Goal: Task Accomplishment & Management: Complete application form

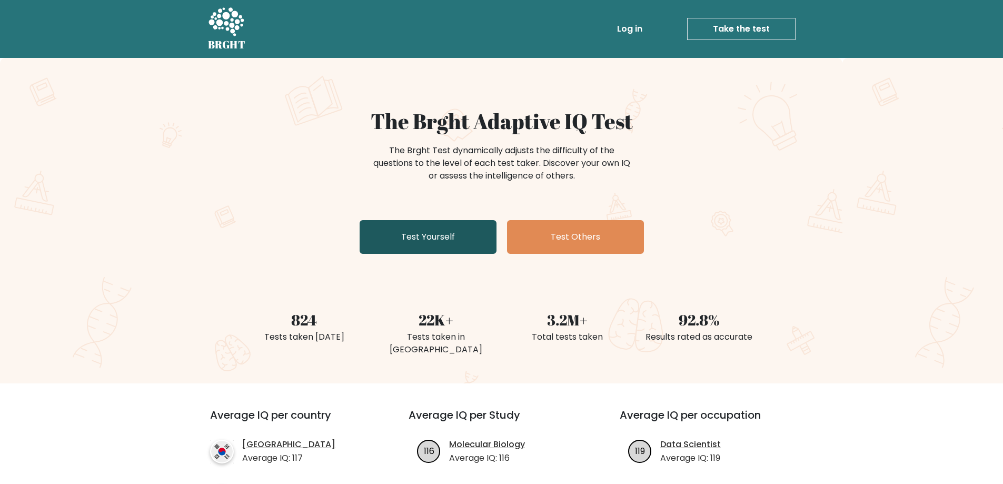
click at [414, 220] on link "Test Yourself" at bounding box center [428, 237] width 137 height 34
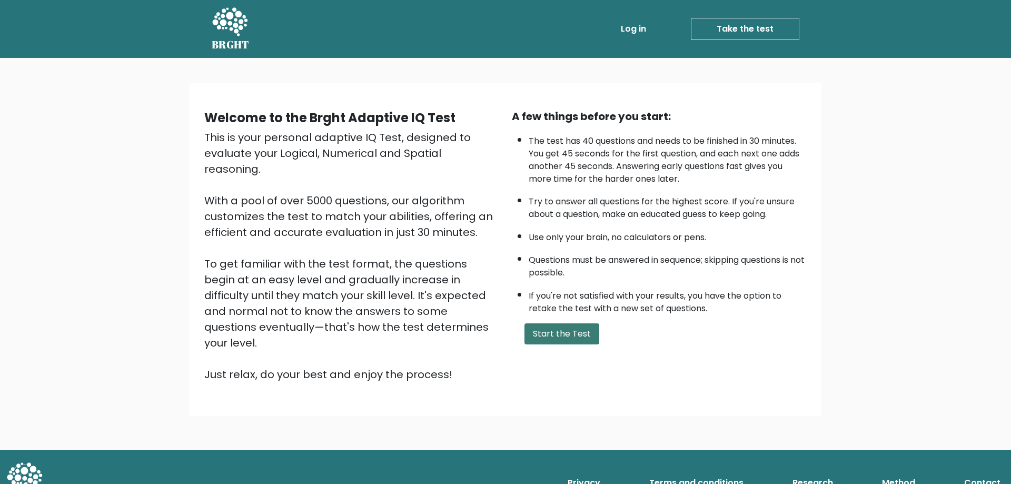
click at [551, 323] on button "Start the Test" at bounding box center [561, 333] width 75 height 21
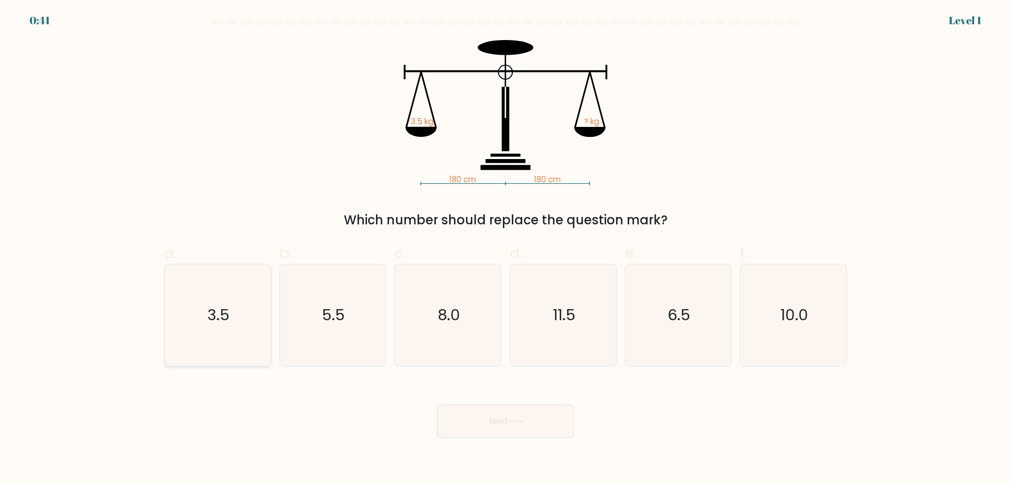
click at [225, 316] on text "3.5" at bounding box center [218, 314] width 22 height 21
click at [505, 249] on input "a. 3.5" at bounding box center [505, 245] width 1 height 7
radio input "true"
click at [520, 404] on button "Next" at bounding box center [505, 421] width 137 height 34
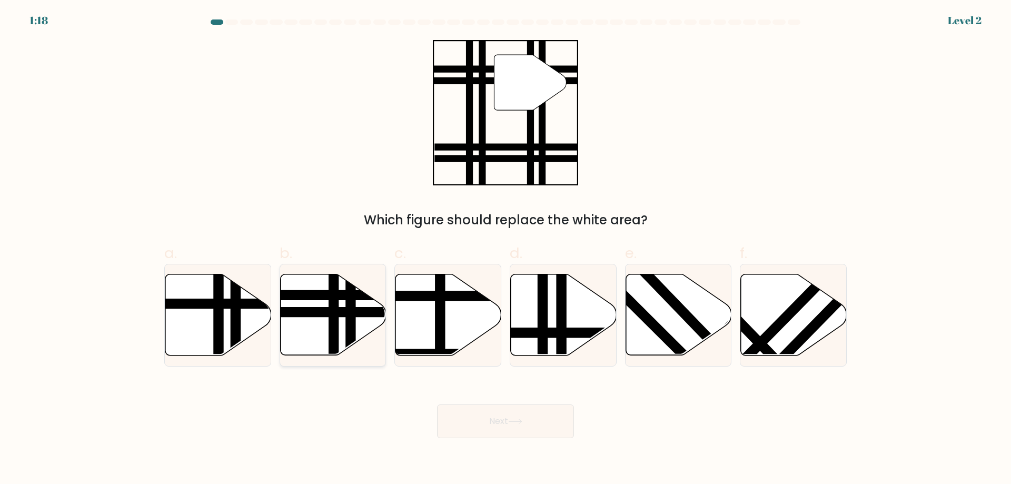
click at [321, 312] on line at bounding box center [297, 312] width 213 height 0
click at [505, 249] on input "b." at bounding box center [505, 245] width 1 height 7
radio input "true"
click at [461, 404] on button "Next" at bounding box center [505, 421] width 137 height 34
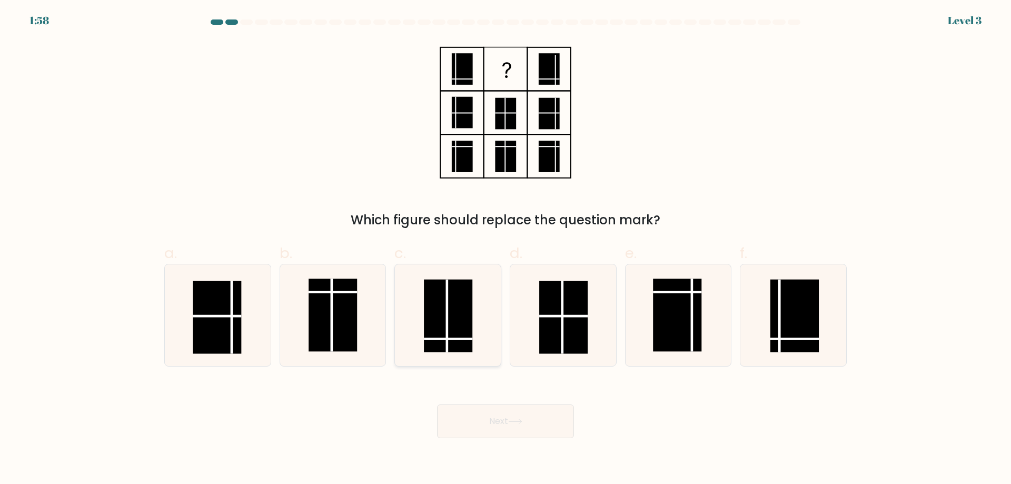
click at [434, 320] on rect at bounding box center [448, 316] width 48 height 73
click at [505, 249] on input "c." at bounding box center [505, 245] width 1 height 7
radio input "true"
click at [481, 404] on button "Next" at bounding box center [505, 421] width 137 height 34
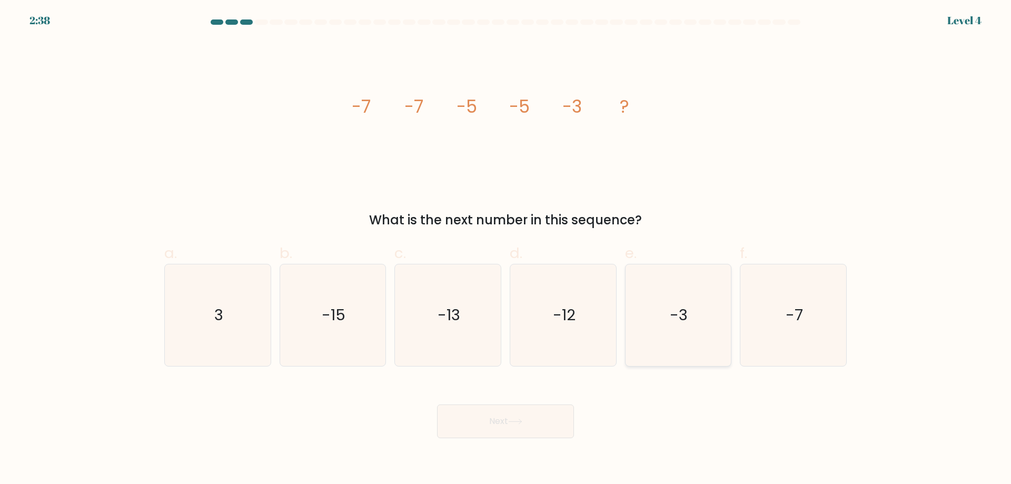
click at [658, 302] on icon "-3" at bounding box center [678, 315] width 102 height 102
click at [506, 249] on input "e. -3" at bounding box center [505, 245] width 1 height 7
radio input "true"
click at [534, 404] on button "Next" at bounding box center [505, 421] width 137 height 34
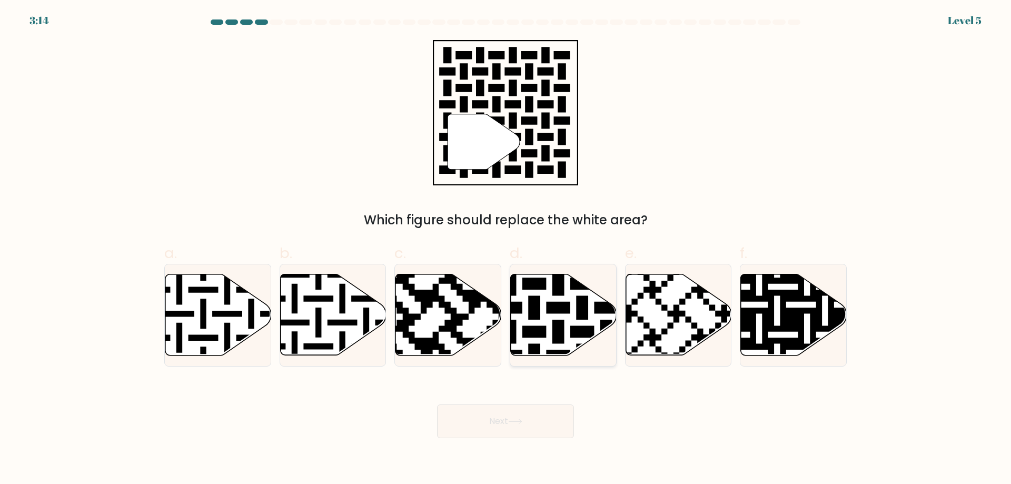
click at [551, 299] on icon at bounding box center [594, 272] width 192 height 192
click at [506, 249] on input "d." at bounding box center [505, 245] width 1 height 7
radio input "true"
click at [525, 409] on button "Next" at bounding box center [505, 421] width 137 height 34
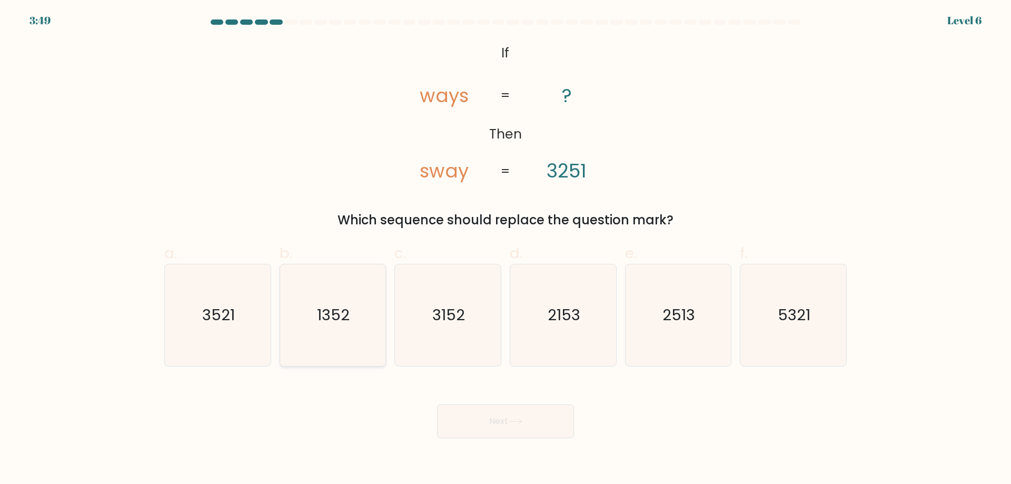
click at [352, 329] on icon "1352" at bounding box center [333, 315] width 102 height 102
click at [505, 249] on input "b. 1352" at bounding box center [505, 245] width 1 height 7
radio input "true"
click at [650, 347] on icon "2513" at bounding box center [678, 315] width 102 height 102
click at [506, 249] on input "e. 2513" at bounding box center [505, 245] width 1 height 7
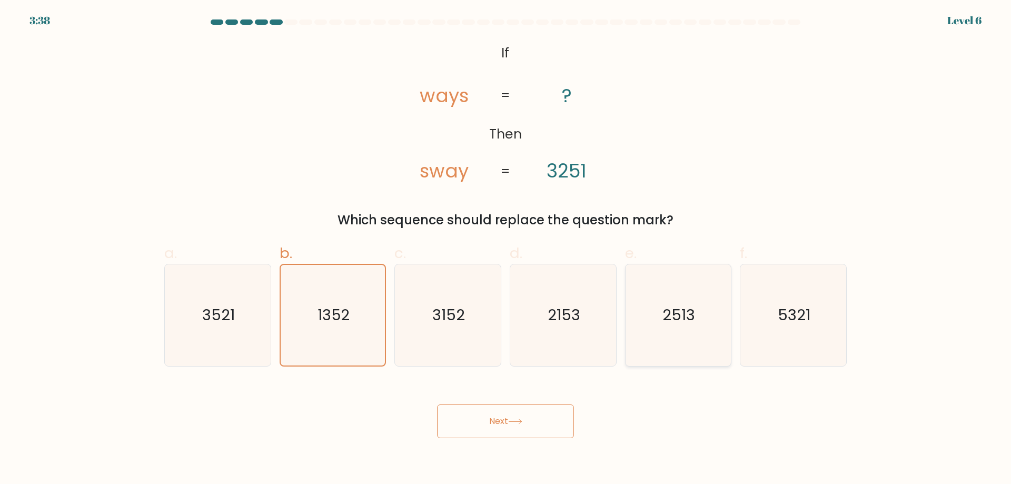
radio input "true"
click at [553, 404] on button "Next" at bounding box center [505, 421] width 137 height 34
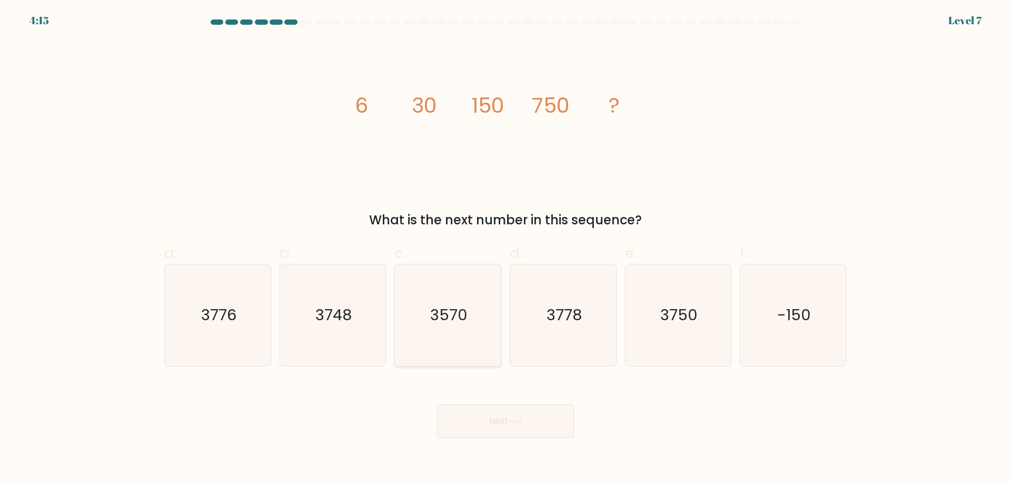
click at [446, 318] on text "3570" at bounding box center [448, 314] width 37 height 21
click at [505, 249] on input "c. 3570" at bounding box center [505, 245] width 1 height 7
radio input "true"
click at [678, 343] on icon "3750" at bounding box center [678, 315] width 102 height 102
click at [506, 249] on input "e. 3750" at bounding box center [505, 245] width 1 height 7
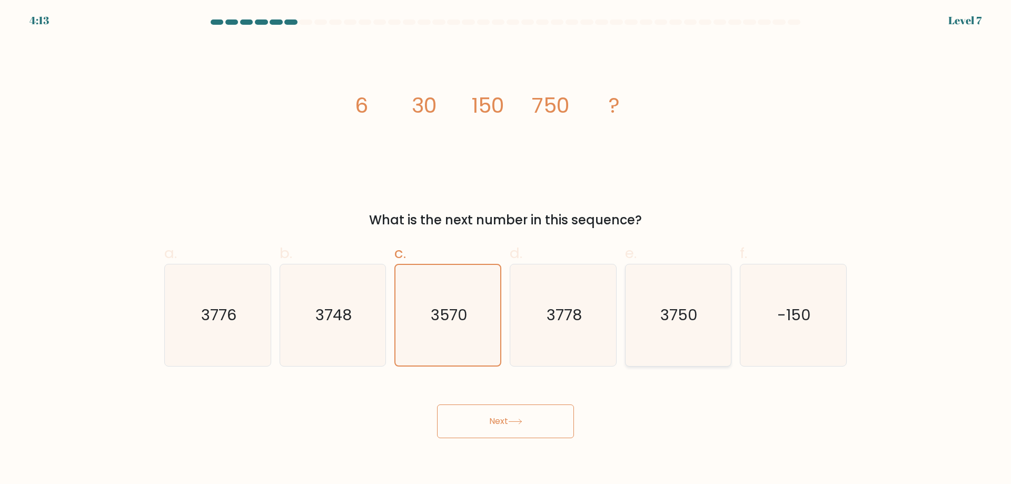
radio input "true"
click at [556, 413] on button "Next" at bounding box center [505, 421] width 137 height 34
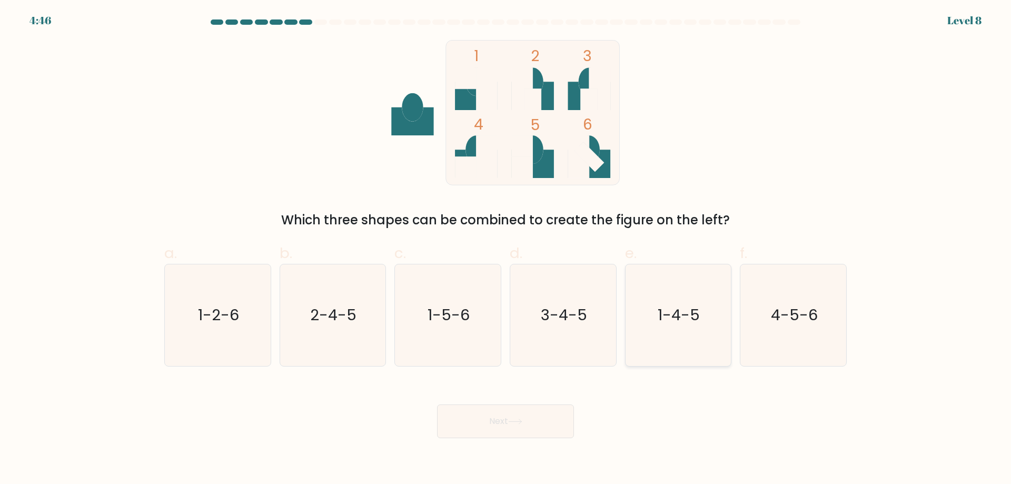
click at [662, 330] on icon "1-4-5" at bounding box center [678, 315] width 102 height 102
click at [506, 249] on input "e. 1-4-5" at bounding box center [505, 245] width 1 height 7
radio input "true"
click at [513, 404] on button "Next" at bounding box center [505, 421] width 137 height 34
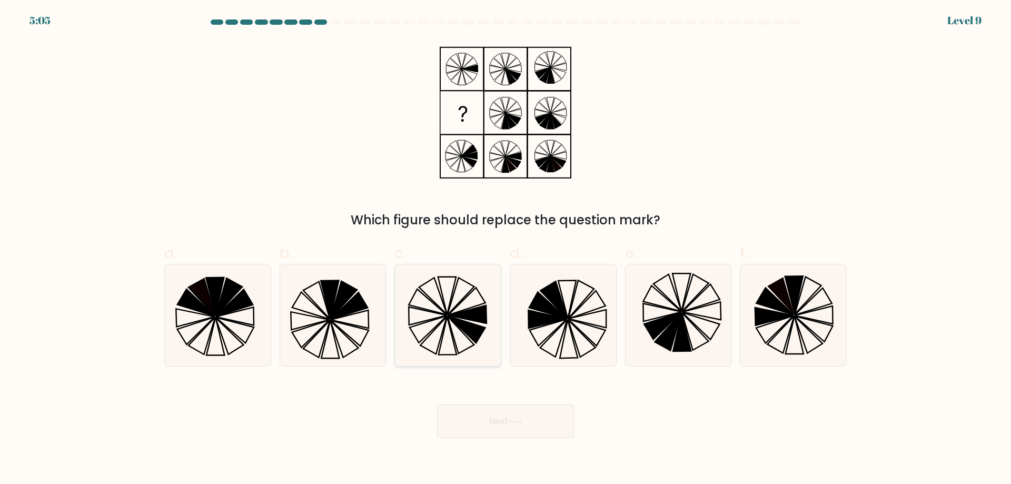
click at [472, 333] on icon at bounding box center [466, 329] width 37 height 27
click at [505, 249] on input "c." at bounding box center [505, 245] width 1 height 7
radio input "true"
click at [488, 404] on button "Next" at bounding box center [505, 421] width 137 height 34
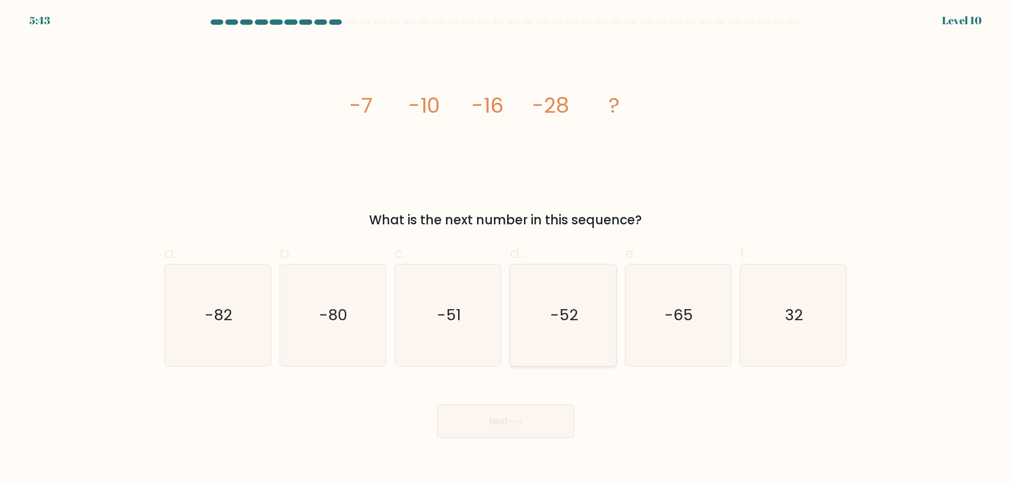
click at [570, 313] on text "-52" at bounding box center [564, 314] width 28 height 21
click at [506, 249] on input "d. -52" at bounding box center [505, 245] width 1 height 7
radio input "true"
click at [515, 404] on button "Next" at bounding box center [505, 421] width 137 height 34
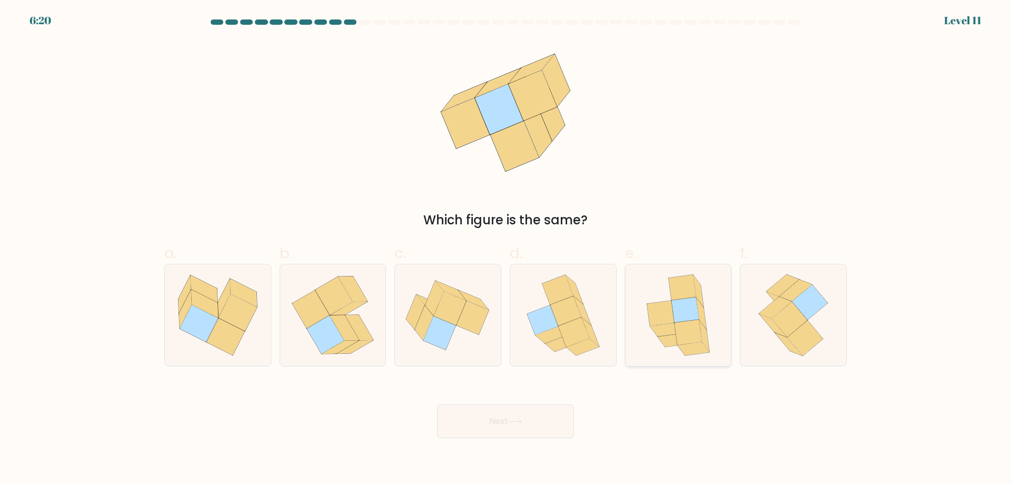
click at [695, 331] on icon at bounding box center [687, 332] width 27 height 25
click at [506, 249] on input "e." at bounding box center [505, 245] width 1 height 7
radio input "true"
click at [523, 392] on div "Next" at bounding box center [505, 408] width 695 height 59
click at [523, 404] on button "Next" at bounding box center [505, 421] width 137 height 34
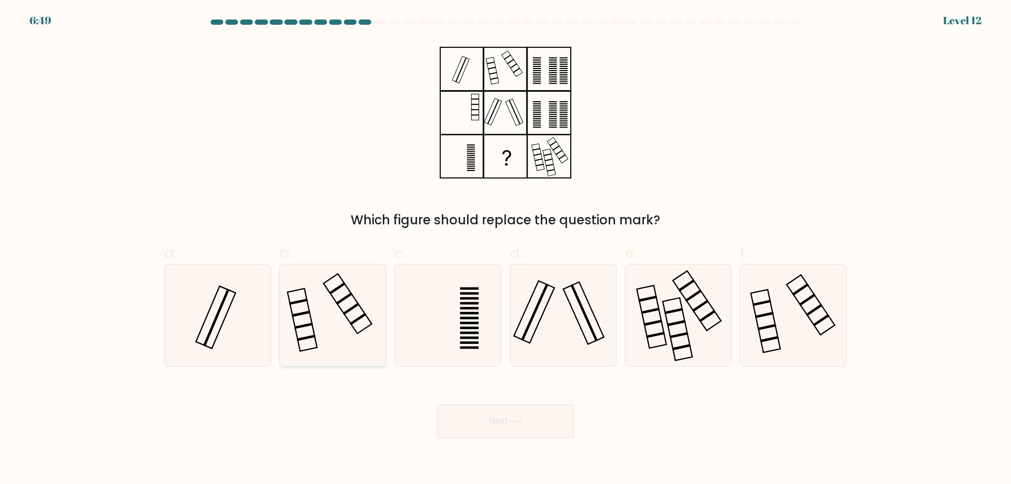
click at [314, 320] on icon at bounding box center [333, 315] width 102 height 102
click at [505, 249] on input "b." at bounding box center [505, 245] width 1 height 7
radio input "true"
click at [535, 337] on icon at bounding box center [563, 315] width 102 height 102
click at [506, 249] on input "d." at bounding box center [505, 245] width 1 height 7
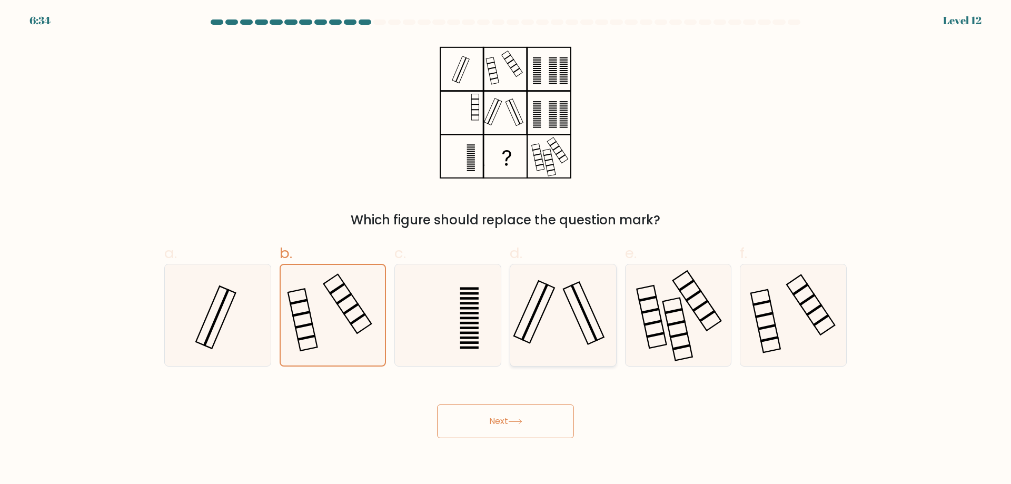
radio input "true"
click at [531, 404] on button "Next" at bounding box center [505, 421] width 137 height 34
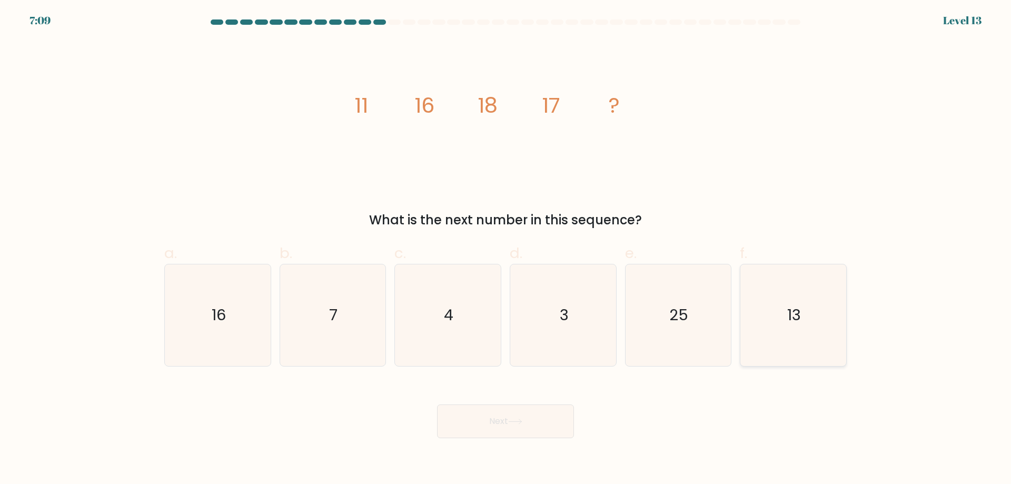
click at [768, 333] on icon "13" at bounding box center [793, 315] width 102 height 102
click at [506, 249] on input "f. 13" at bounding box center [505, 245] width 1 height 7
radio input "true"
click at [453, 415] on button "Next" at bounding box center [505, 421] width 137 height 34
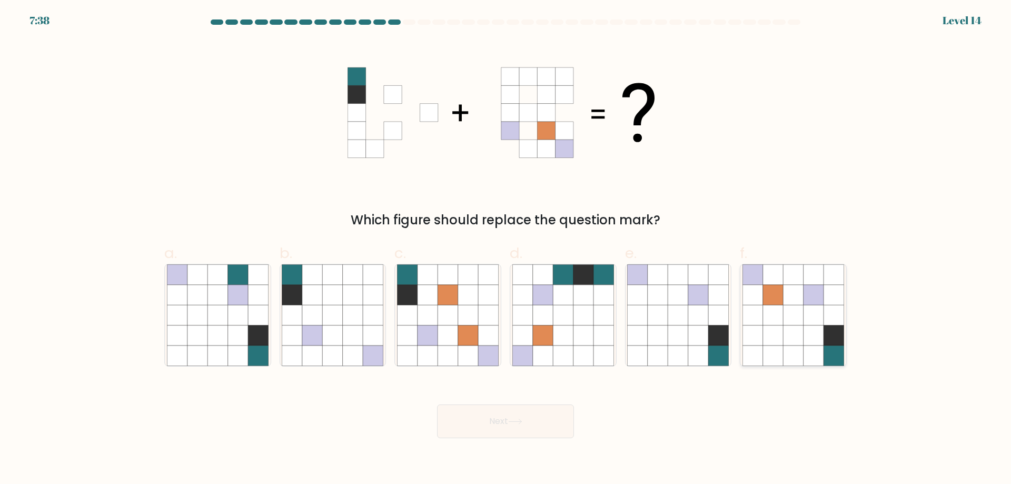
click at [761, 327] on icon at bounding box center [752, 335] width 20 height 20
click at [506, 249] on input "f." at bounding box center [505, 245] width 1 height 7
radio input "true"
click at [470, 411] on button "Next" at bounding box center [505, 421] width 137 height 34
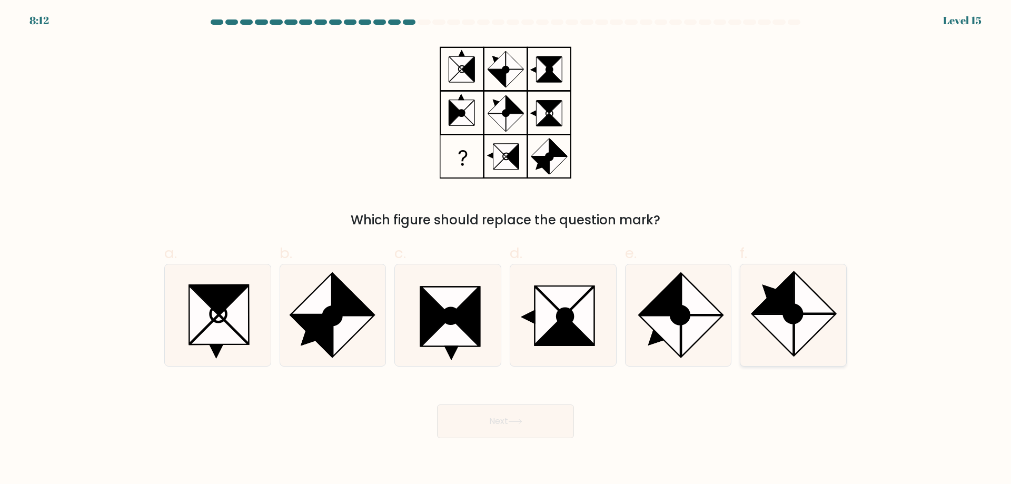
click at [758, 342] on icon at bounding box center [793, 315] width 102 height 102
click at [506, 249] on input "f." at bounding box center [505, 245] width 1 height 7
radio input "true"
click at [477, 404] on button "Next" at bounding box center [505, 421] width 137 height 34
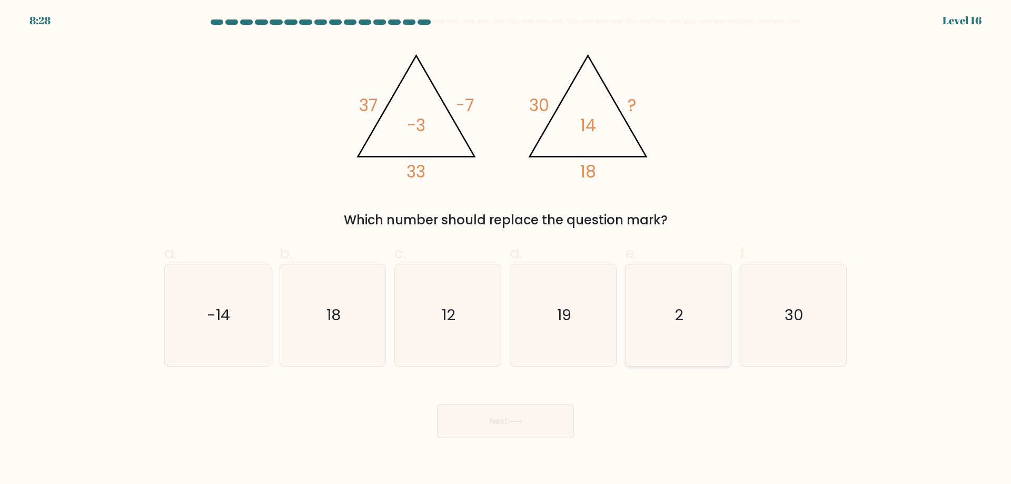
click at [660, 329] on icon "2" at bounding box center [678, 315] width 102 height 102
click at [506, 249] on input "e. 2" at bounding box center [505, 245] width 1 height 7
radio input "true"
click at [535, 404] on button "Next" at bounding box center [505, 421] width 137 height 34
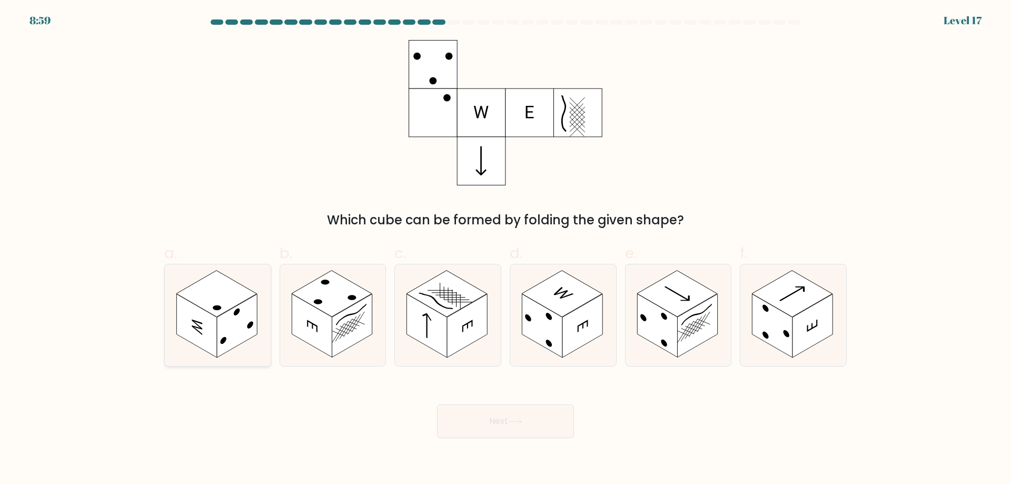
click at [205, 334] on rect at bounding box center [196, 326] width 40 height 64
click at [505, 249] on input "a." at bounding box center [505, 245] width 1 height 7
radio input "true"
click at [506, 419] on button "Next" at bounding box center [505, 421] width 137 height 34
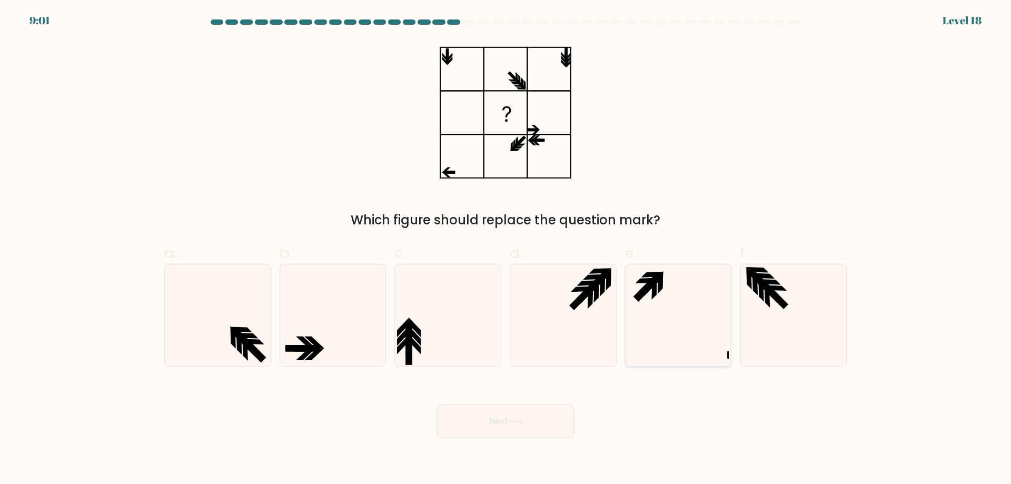
click at [655, 318] on icon at bounding box center [678, 315] width 102 height 102
click at [506, 249] on input "e." at bounding box center [505, 245] width 1 height 7
radio input "true"
click at [516, 422] on button "Next" at bounding box center [505, 421] width 137 height 34
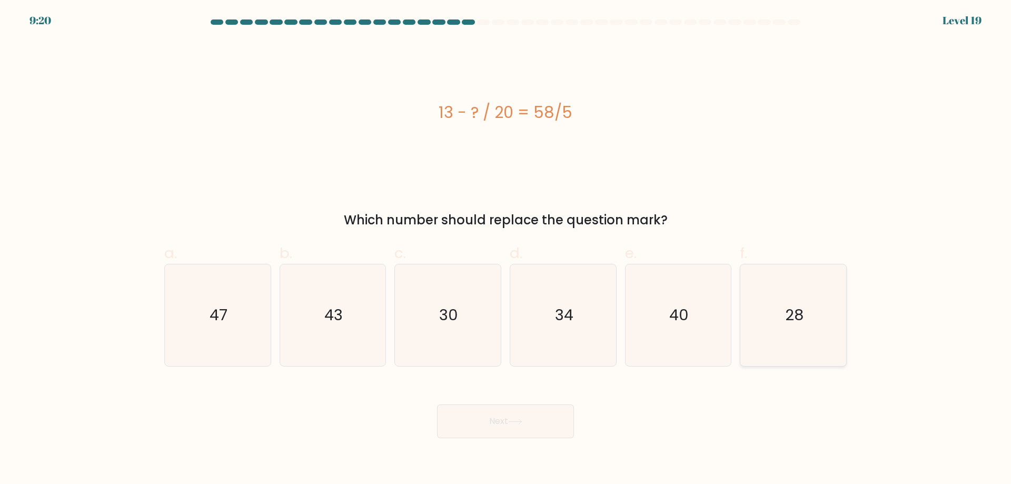
click at [802, 325] on icon "28" at bounding box center [793, 315] width 102 height 102
click at [506, 249] on input "f. 28" at bounding box center [505, 245] width 1 height 7
radio input "true"
click at [539, 404] on button "Next" at bounding box center [505, 421] width 137 height 34
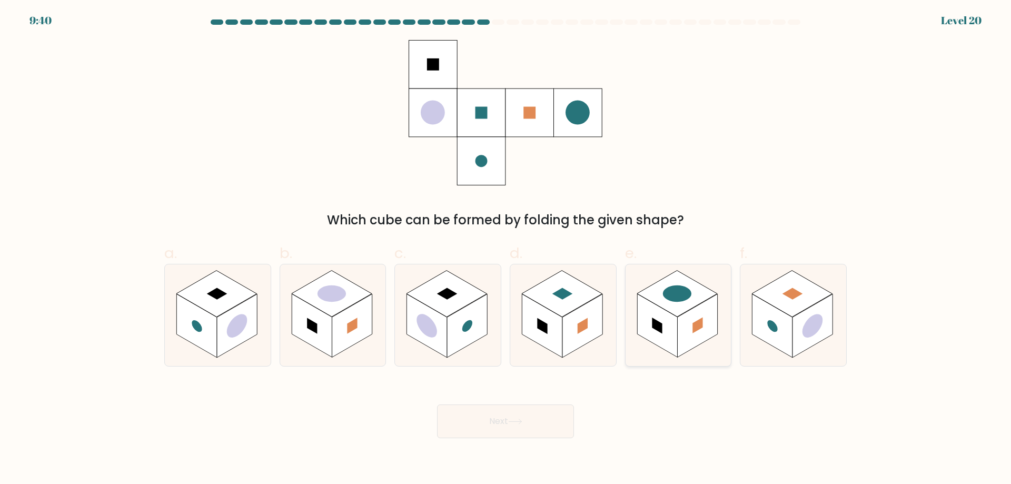
click at [714, 347] on icon at bounding box center [678, 315] width 106 height 102
click at [506, 249] on input "e." at bounding box center [505, 245] width 1 height 7
radio input "true"
click at [541, 411] on button "Next" at bounding box center [505, 421] width 137 height 34
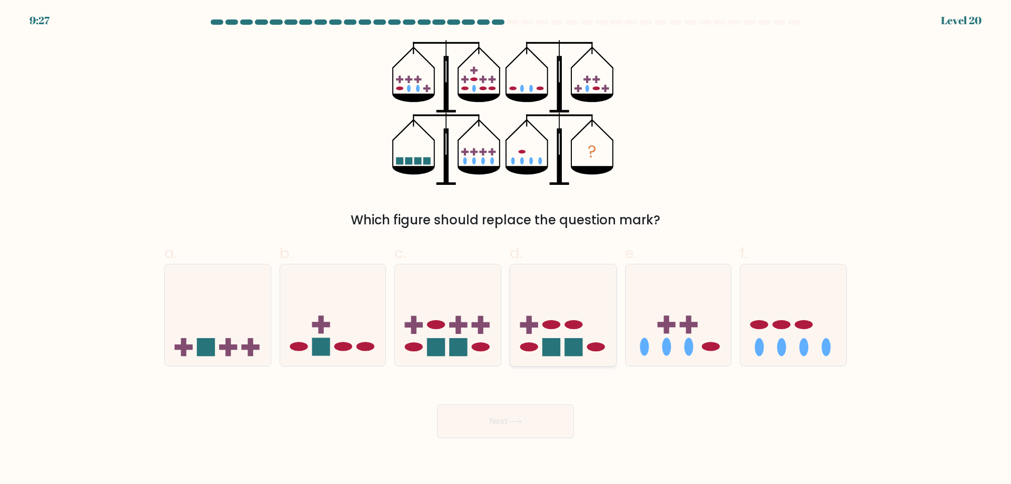
click at [550, 350] on rect at bounding box center [551, 347] width 18 height 18
click at [506, 249] on input "d." at bounding box center [505, 245] width 1 height 7
radio input "true"
click at [534, 423] on button "Next" at bounding box center [505, 421] width 137 height 34
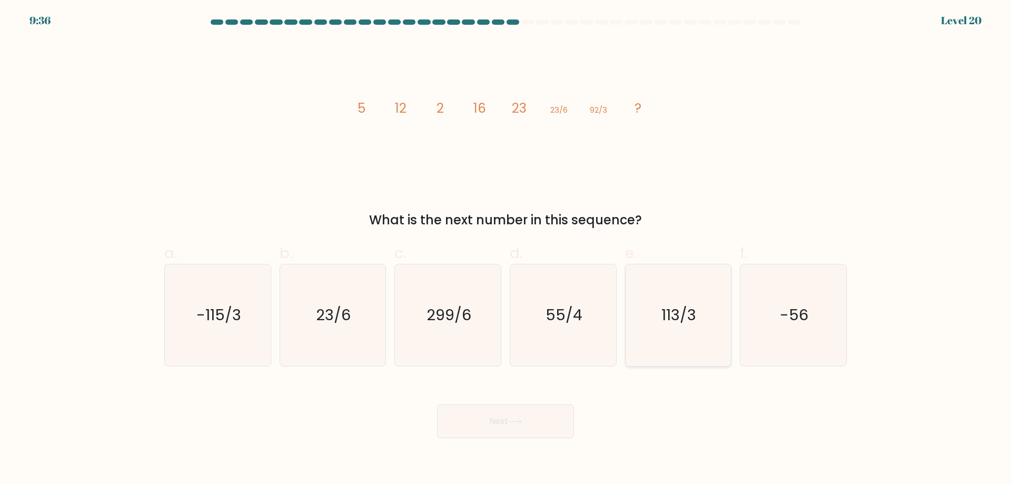
click at [663, 278] on icon "113/3" at bounding box center [678, 315] width 102 height 102
click at [506, 249] on input "e. 113/3" at bounding box center [505, 245] width 1 height 7
radio input "true"
click at [533, 404] on button "Next" at bounding box center [505, 421] width 137 height 34
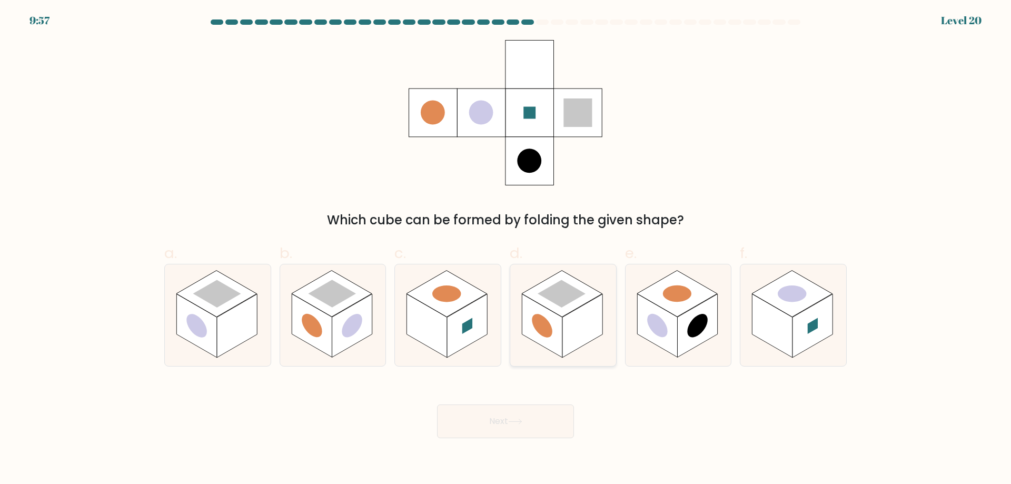
click at [585, 337] on rect at bounding box center [582, 326] width 40 height 64
click at [506, 249] on input "d." at bounding box center [505, 245] width 1 height 7
radio input "true"
click at [481, 413] on button "Next" at bounding box center [505, 421] width 137 height 34
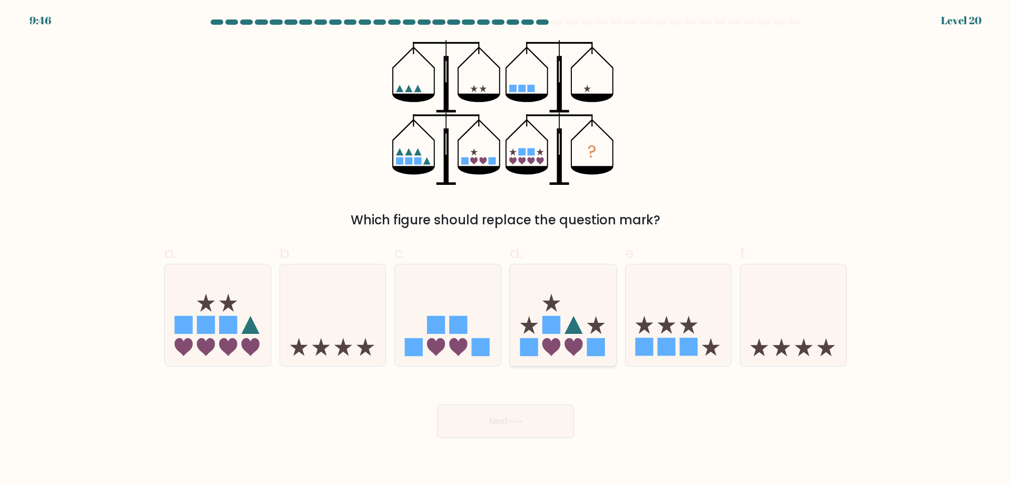
click at [555, 351] on icon at bounding box center [563, 314] width 106 height 87
click at [506, 249] on input "d." at bounding box center [505, 245] width 1 height 7
radio input "true"
click at [547, 430] on body "9:40 Level 20" at bounding box center [505, 242] width 1011 height 484
click at [543, 412] on button "Next" at bounding box center [505, 421] width 137 height 34
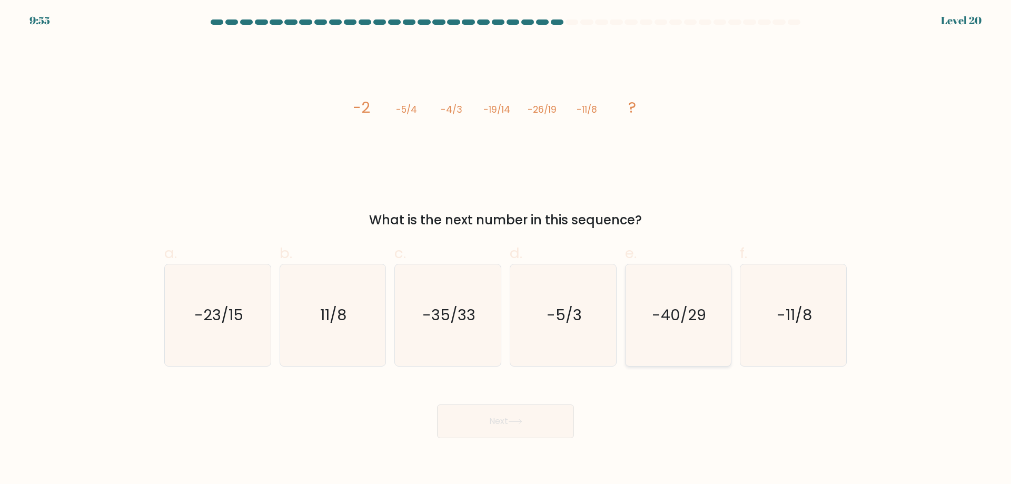
click at [653, 320] on text "-40/29" at bounding box center [679, 314] width 54 height 21
click at [506, 249] on input "e. -40/29" at bounding box center [505, 245] width 1 height 7
radio input "true"
click at [549, 419] on button "Next" at bounding box center [505, 421] width 137 height 34
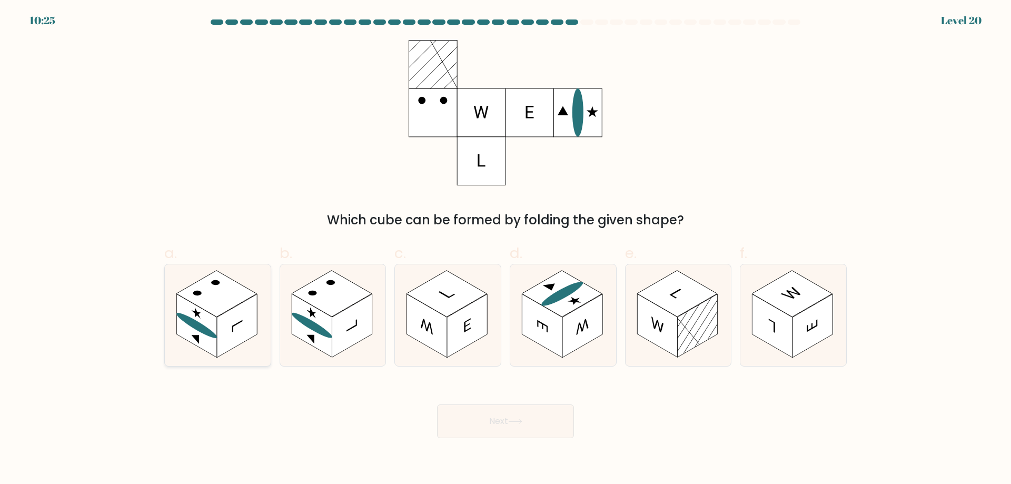
click at [233, 292] on rect at bounding box center [216, 294] width 81 height 46
click at [505, 249] on input "a." at bounding box center [505, 245] width 1 height 7
radio input "true"
click at [478, 419] on button "Next" at bounding box center [505, 421] width 137 height 34
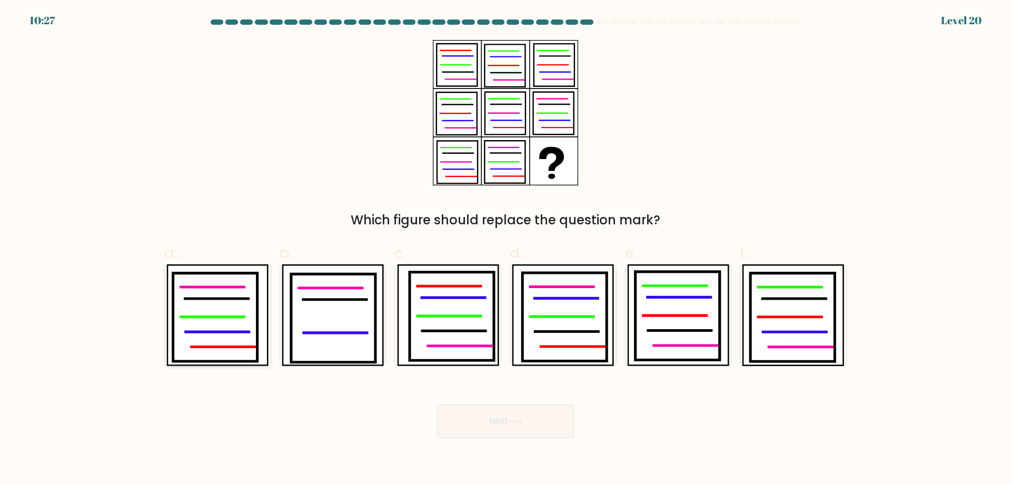
click at [241, 295] on icon at bounding box center [215, 317] width 84 height 88
click at [505, 249] on input "a." at bounding box center [505, 245] width 1 height 7
radio input "true"
click at [482, 406] on button "Next" at bounding box center [505, 421] width 137 height 34
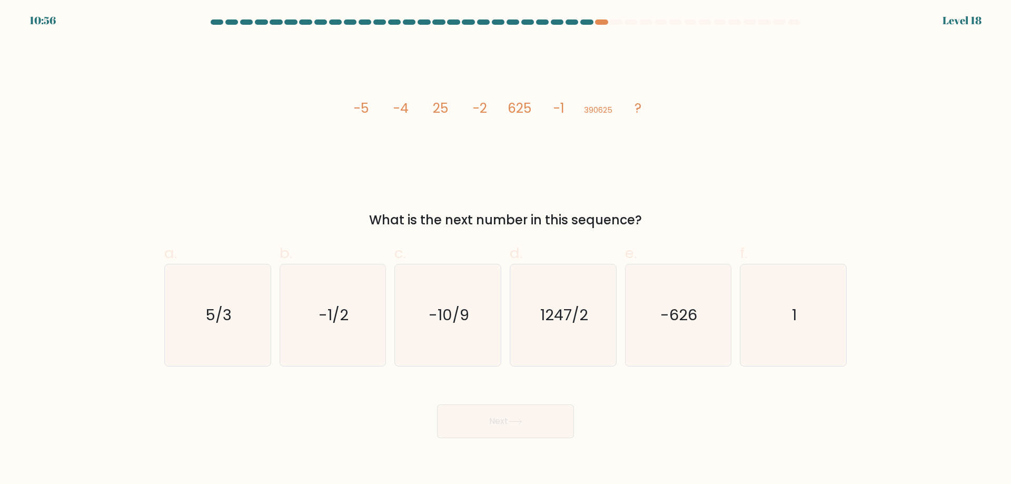
click at [341, 368] on form at bounding box center [505, 228] width 1011 height 419
click at [341, 337] on icon "-1/2" at bounding box center [333, 315] width 102 height 102
click at [505, 249] on input "b. -1/2" at bounding box center [505, 245] width 1 height 7
radio input "true"
click at [524, 410] on button "Next" at bounding box center [505, 421] width 137 height 34
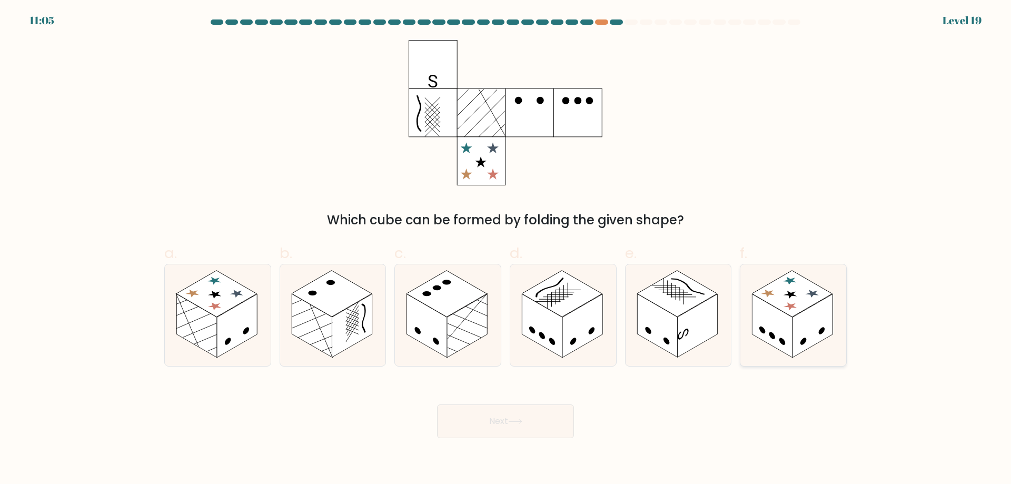
click at [811, 339] on rect at bounding box center [812, 326] width 40 height 64
click at [506, 249] on input "f." at bounding box center [505, 245] width 1 height 7
radio input "true"
click at [556, 405] on button "Next" at bounding box center [505, 421] width 137 height 34
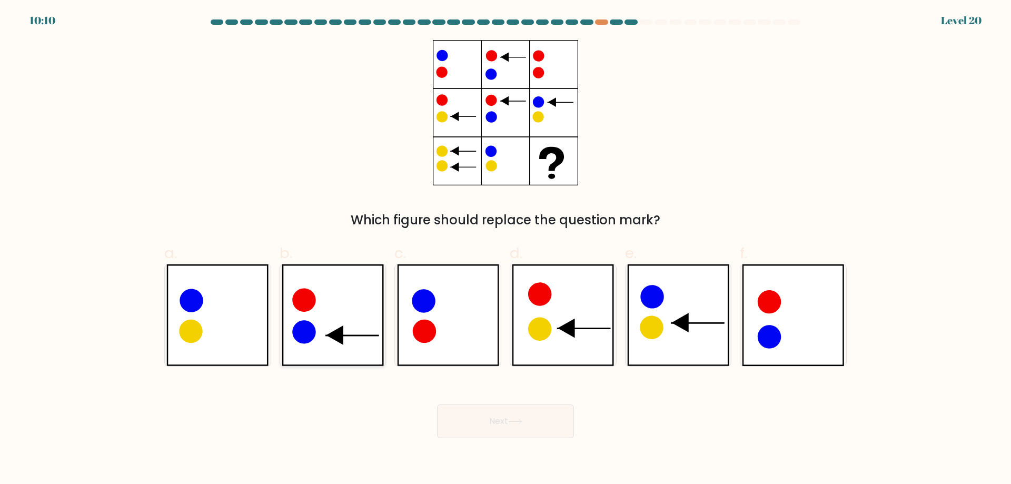
click at [363, 318] on icon at bounding box center [333, 315] width 102 height 102
click at [505, 249] on input "b." at bounding box center [505, 245] width 1 height 7
radio input "true"
click at [490, 404] on button "Next" at bounding box center [505, 421] width 137 height 34
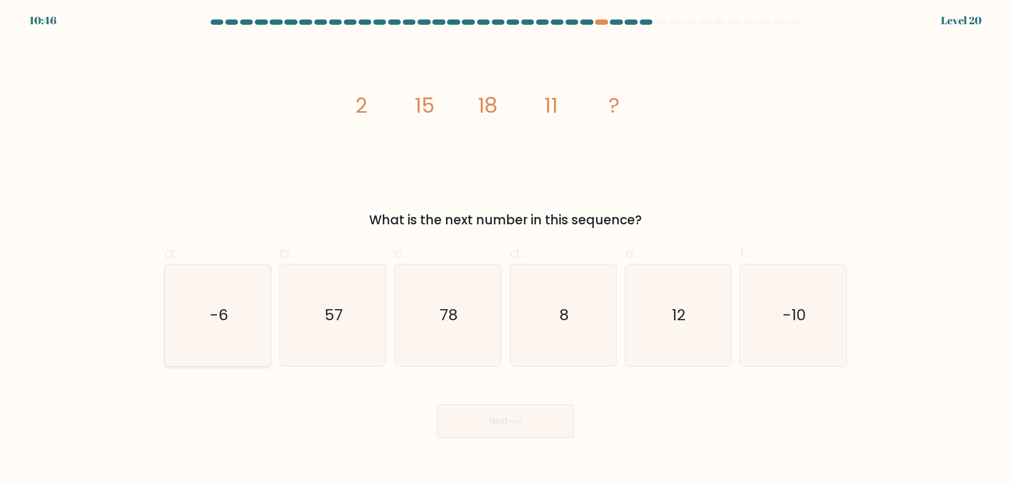
click at [227, 357] on icon "-6" at bounding box center [218, 315] width 102 height 102
click at [505, 249] on input "a. -6" at bounding box center [505, 245] width 1 height 7
radio input "true"
click at [476, 429] on body "10:45 Level 20" at bounding box center [505, 242] width 1011 height 484
click at [480, 419] on button "Next" at bounding box center [505, 421] width 137 height 34
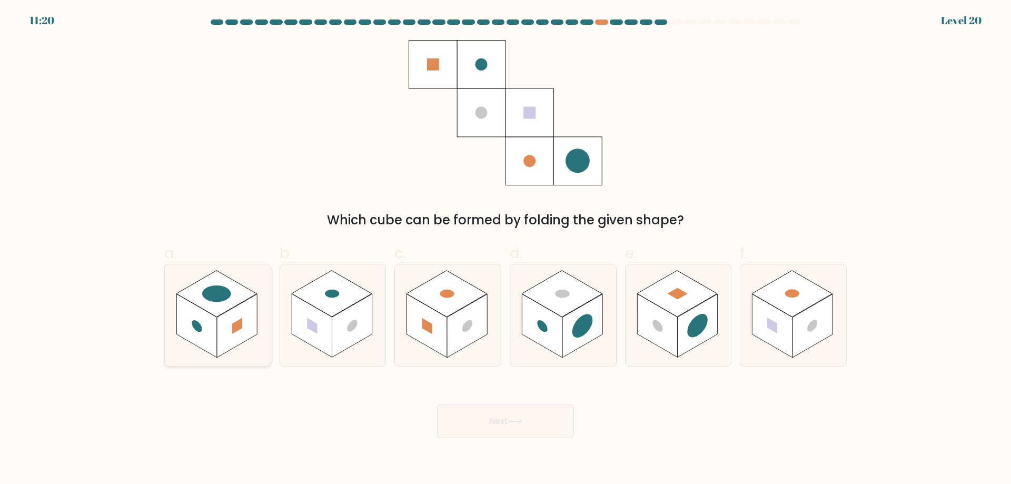
click at [191, 306] on rect at bounding box center [196, 326] width 40 height 64
click at [505, 249] on input "a." at bounding box center [505, 245] width 1 height 7
radio input "true"
click at [798, 344] on rect at bounding box center [812, 326] width 40 height 64
click at [506, 249] on input "f." at bounding box center [505, 245] width 1 height 7
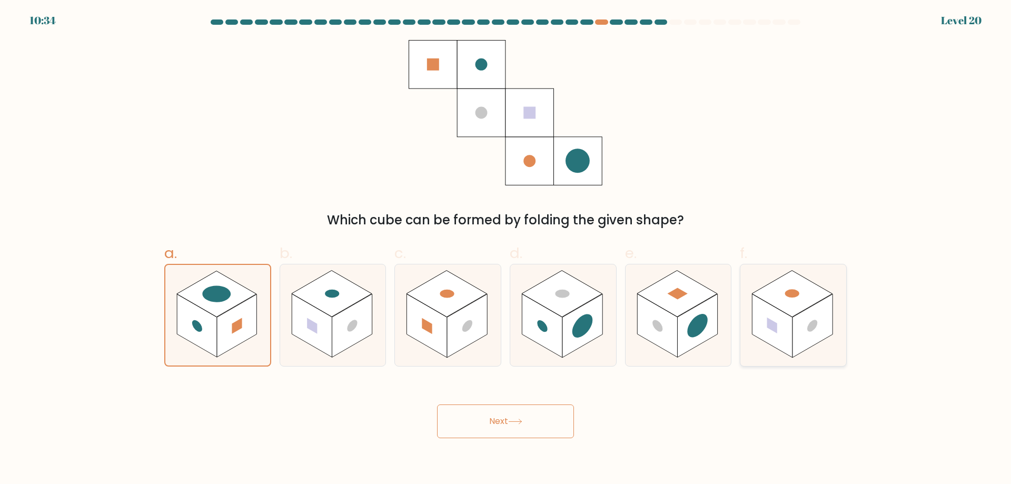
radio input "true"
click at [540, 417] on button "Next" at bounding box center [505, 421] width 137 height 34
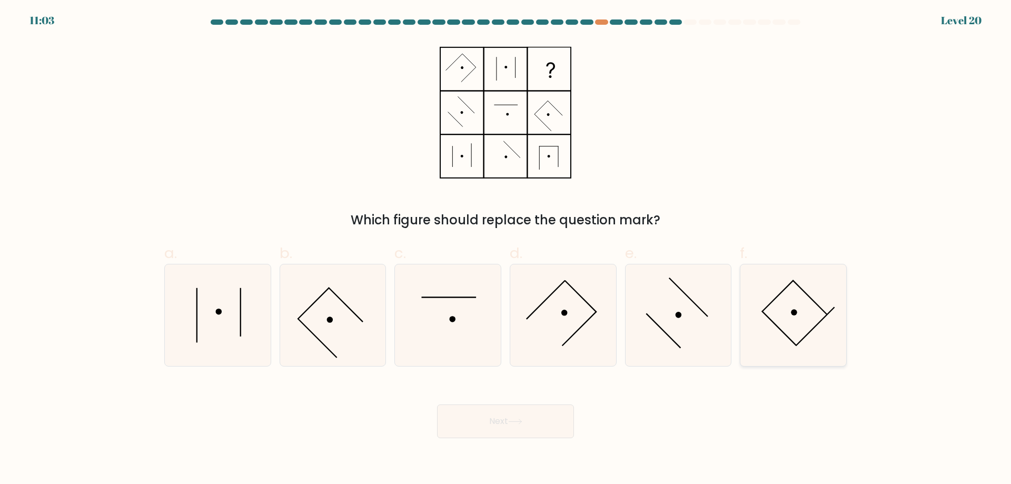
click at [759, 344] on icon at bounding box center [793, 315] width 102 height 102
click at [506, 249] on input "f." at bounding box center [505, 245] width 1 height 7
radio input "true"
click at [528, 421] on button "Next" at bounding box center [505, 421] width 137 height 34
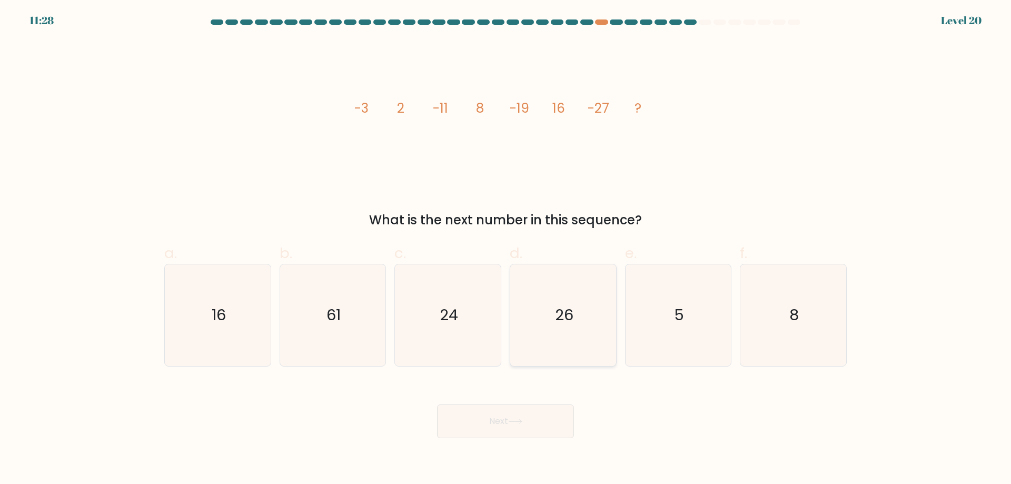
click at [571, 344] on icon "26" at bounding box center [563, 315] width 102 height 102
click at [506, 249] on input "d. 26" at bounding box center [505, 245] width 1 height 7
radio input "true"
click at [470, 421] on button "Next" at bounding box center [505, 421] width 137 height 34
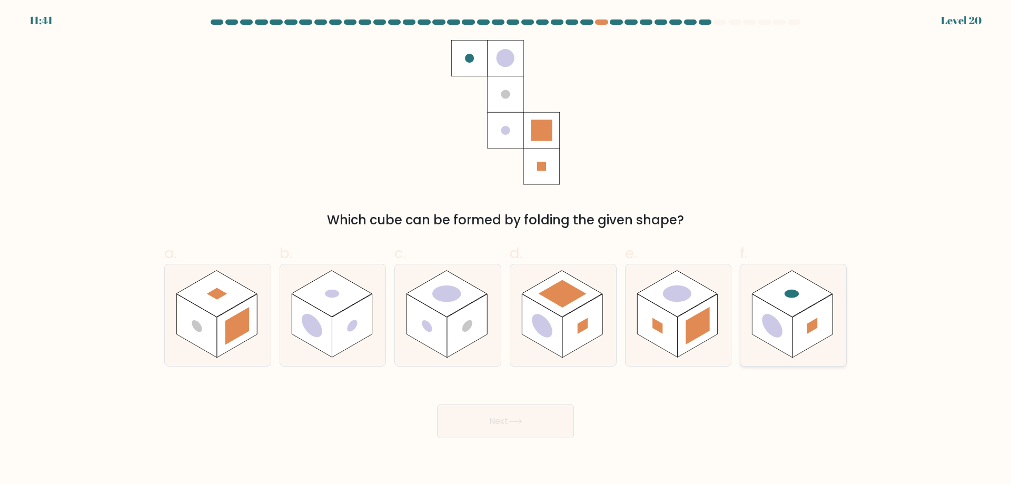
click at [789, 341] on rect at bounding box center [772, 326] width 40 height 64
click at [506, 249] on input "f." at bounding box center [505, 245] width 1 height 7
radio input "true"
click at [568, 405] on button "Next" at bounding box center [505, 421] width 137 height 34
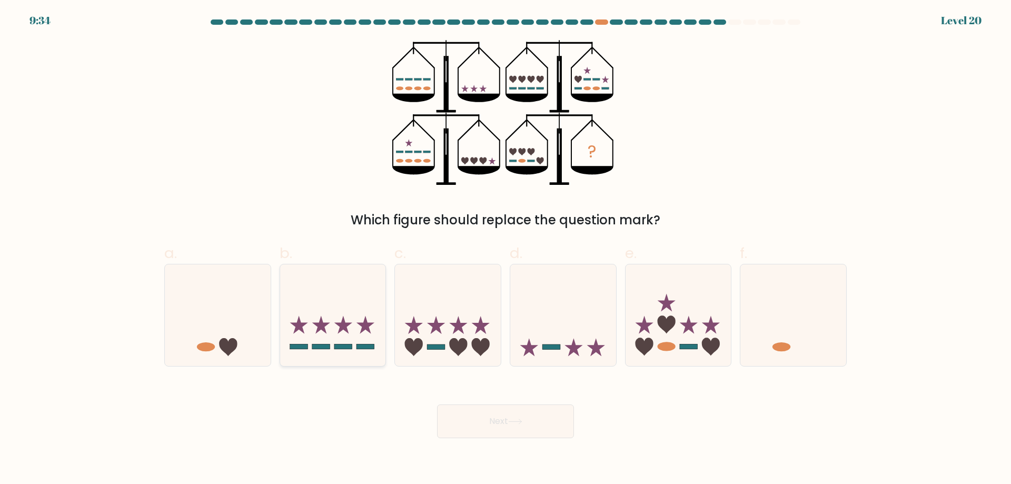
click at [357, 352] on icon at bounding box center [333, 314] width 106 height 87
click at [505, 249] on input "b." at bounding box center [505, 245] width 1 height 7
radio input "true"
click at [473, 422] on button "Next" at bounding box center [505, 421] width 137 height 34
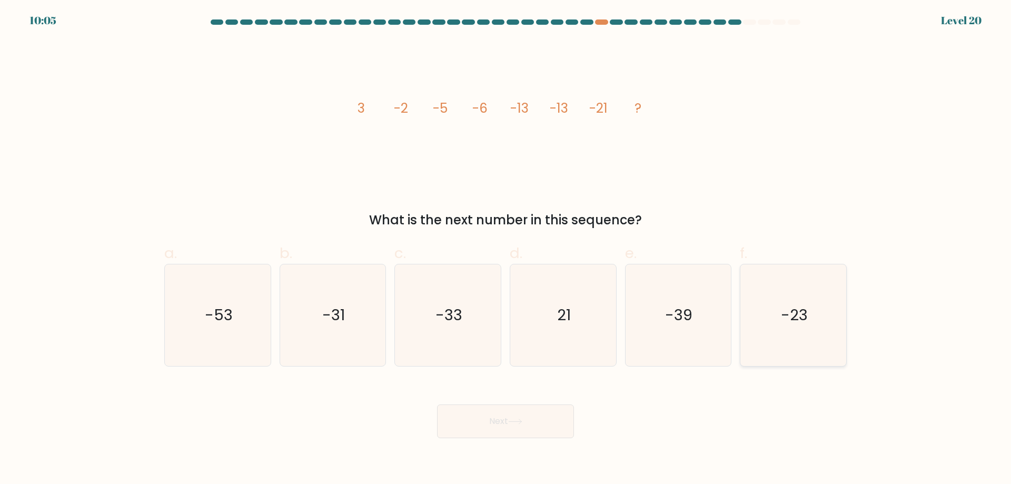
click at [789, 321] on icon "-23" at bounding box center [793, 315] width 102 height 102
click at [506, 249] on input "f. -23" at bounding box center [505, 245] width 1 height 7
radio input "true"
click at [526, 404] on button "Next" at bounding box center [505, 421] width 137 height 34
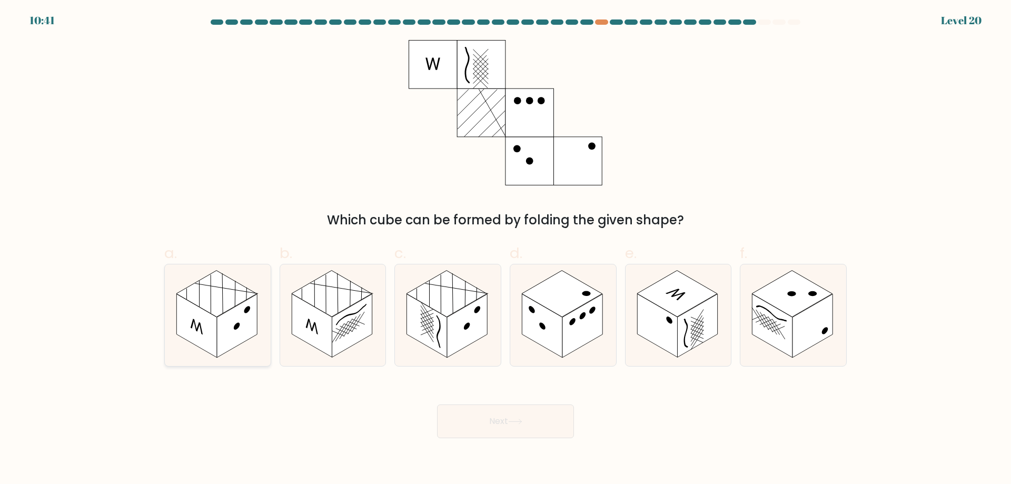
click at [208, 325] on rect at bounding box center [196, 326] width 40 height 64
click at [505, 249] on input "a." at bounding box center [505, 245] width 1 height 7
radio input "true"
click at [438, 404] on button "Next" at bounding box center [505, 421] width 137 height 34
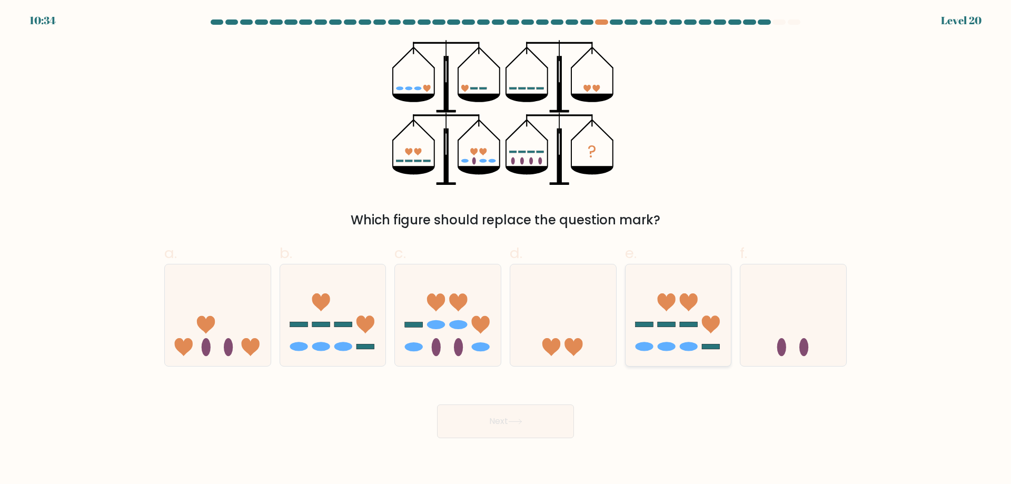
click at [660, 354] on div at bounding box center [678, 315] width 107 height 103
click at [506, 249] on input "e." at bounding box center [505, 245] width 1 height 7
radio input "true"
click at [548, 404] on button "Next" at bounding box center [505, 421] width 137 height 34
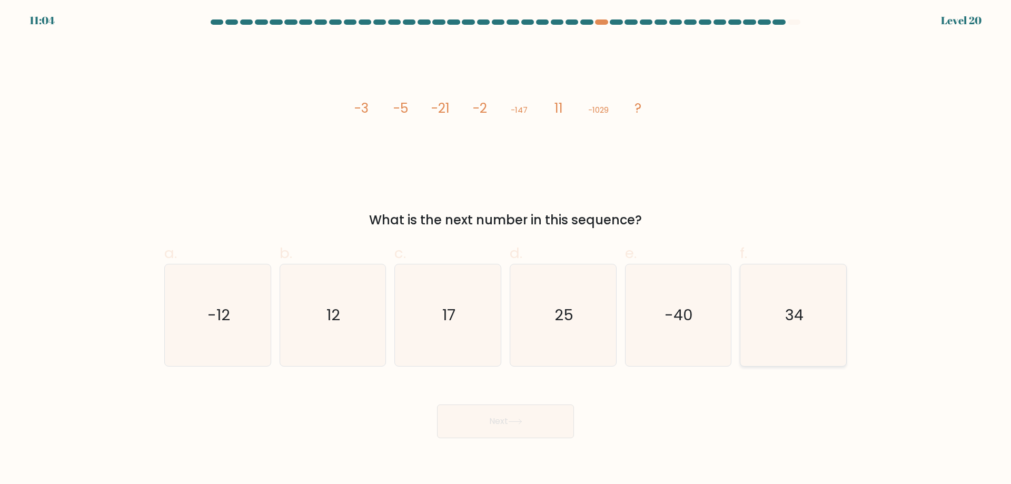
click at [774, 330] on icon "34" at bounding box center [793, 315] width 102 height 102
click at [506, 249] on input "f. 34" at bounding box center [505, 245] width 1 height 7
radio input "true"
click at [480, 412] on button "Next" at bounding box center [505, 421] width 137 height 34
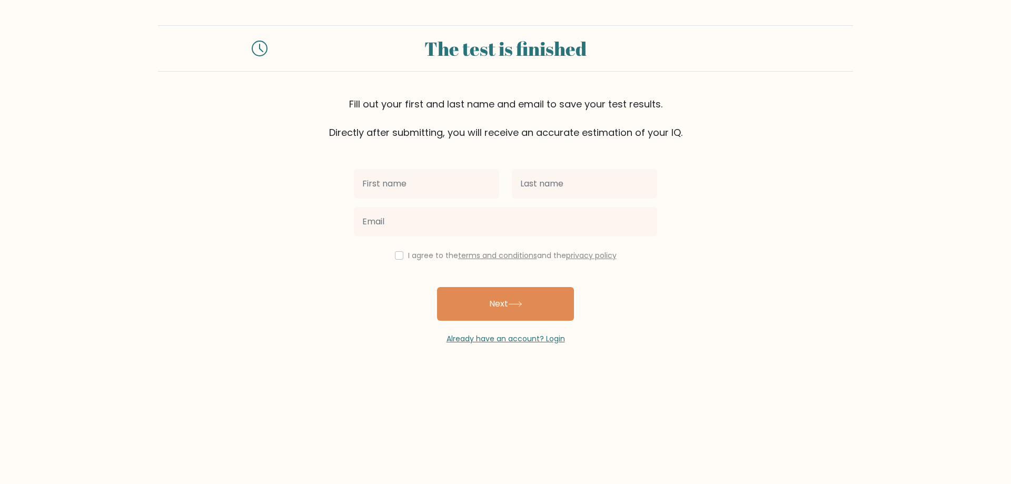
click at [463, 172] on input "text" at bounding box center [426, 183] width 145 height 29
type input "Dyary"
click at [541, 181] on input "text" at bounding box center [584, 183] width 145 height 29
type input "Hiewa"
click at [441, 217] on div at bounding box center [505, 222] width 316 height 38
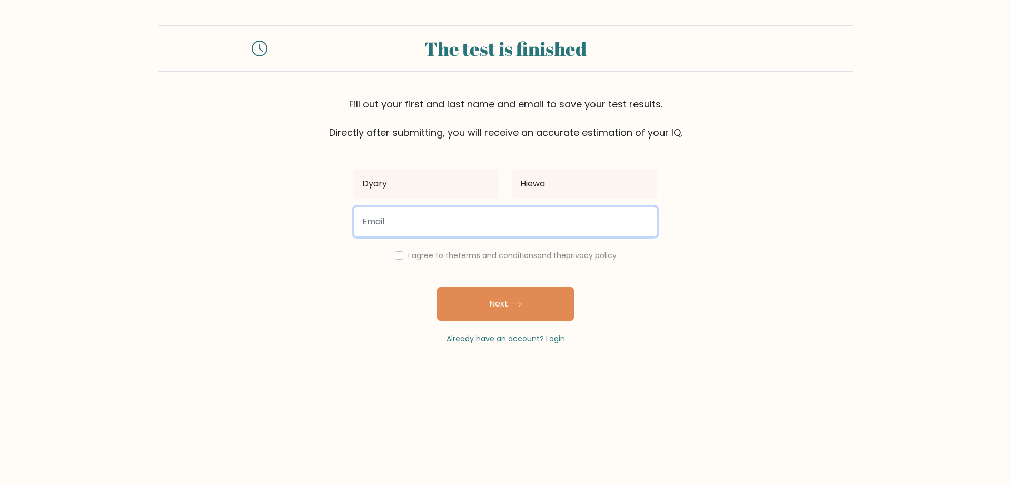
click at [441, 214] on input "email" at bounding box center [505, 221] width 303 height 29
type input "xvdfghm,hj.jkjhgfd12345@gmail.com"
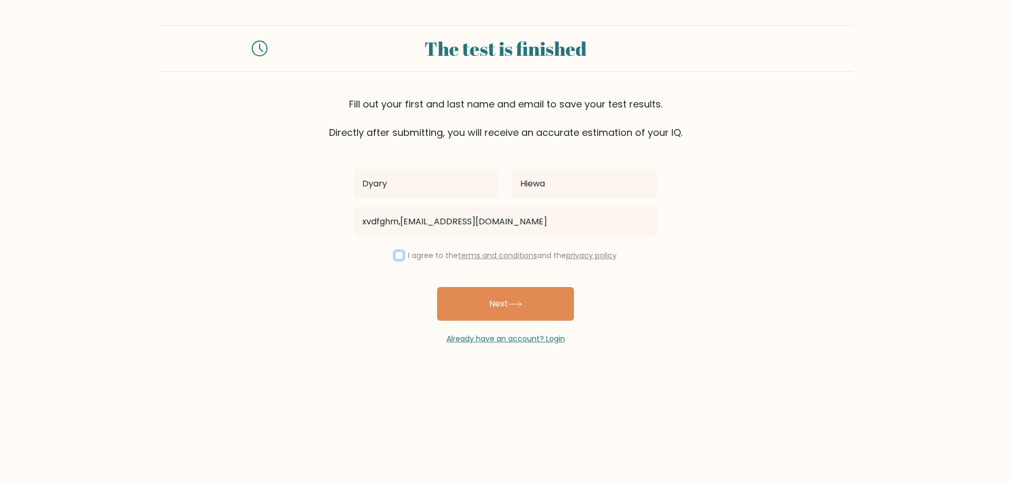
click at [403, 251] on input "checkbox" at bounding box center [399, 255] width 8 height 8
checkbox input "true"
click at [468, 287] on button "Next" at bounding box center [505, 304] width 137 height 34
click at [405, 321] on div "The test is finished Fill out your first and last name and email to save your t…" at bounding box center [505, 185] width 1011 height 370
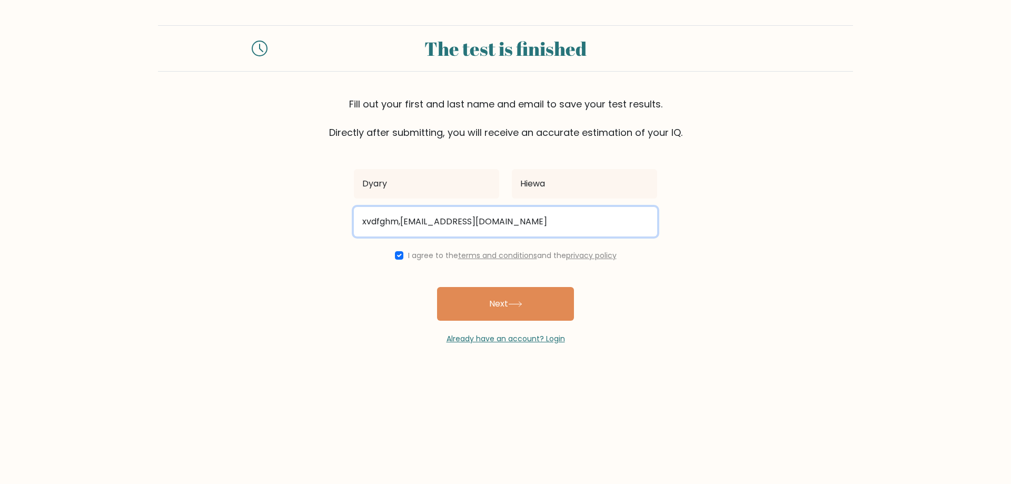
click at [395, 207] on input "xvdfghm,hj.jkjhgfd12345@gmail.com" at bounding box center [505, 221] width 303 height 29
click at [401, 207] on input "xvdfghmhj.jkjhgfd12345@gmail.com" at bounding box center [505, 221] width 303 height 29
type input "xvdfghmhjjkjhgfd12345@gmail.com"
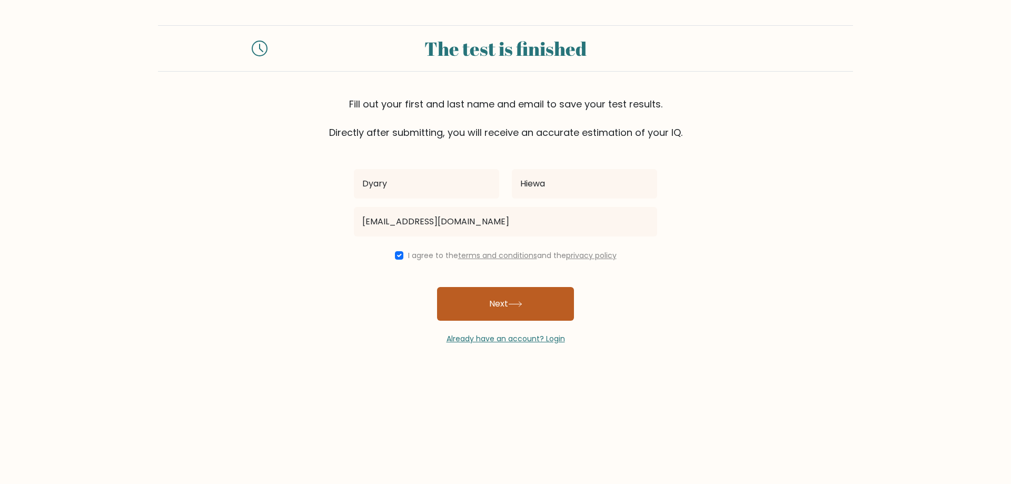
click at [467, 287] on button "Next" at bounding box center [505, 304] width 137 height 34
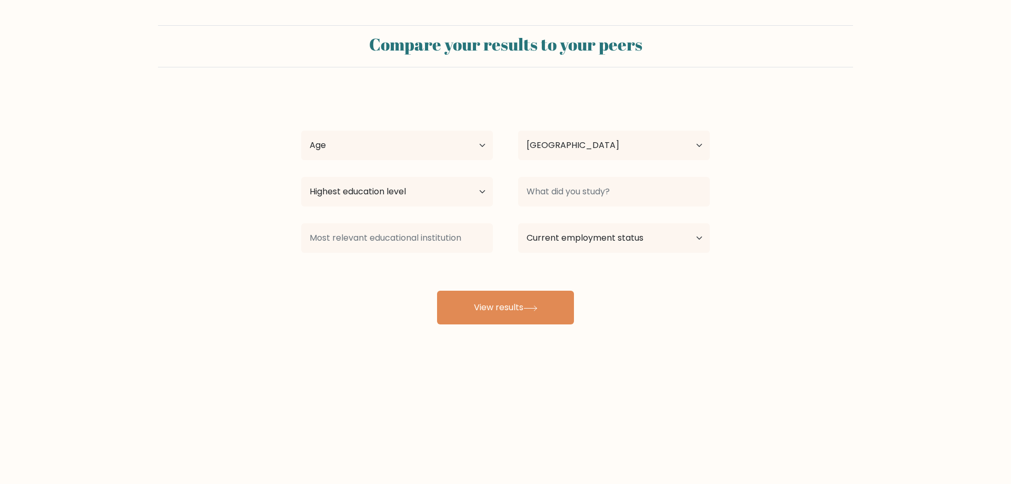
select select "IQ"
click at [486, 131] on select "Age Under [DEMOGRAPHIC_DATA] [DEMOGRAPHIC_DATA] [DEMOGRAPHIC_DATA] [DEMOGRAPHIC…" at bounding box center [397, 145] width 192 height 29
select select "45_54"
click at [301, 131] on select "Age Under 18 years old 18-24 years old 25-34 years old 35-44 years old 45-54 ye…" at bounding box center [397, 145] width 192 height 29
click at [468, 177] on select "Highest education level No schooling Primary Lower Secondary Upper Secondary Oc…" at bounding box center [397, 191] width 192 height 29
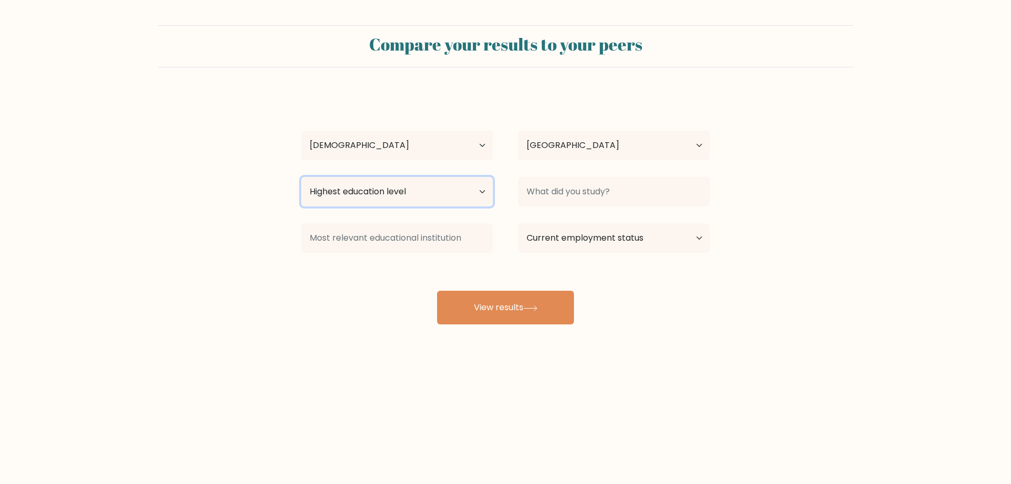
select select "doctoral_degree"
click at [301, 177] on select "Highest education level No schooling Primary Lower Secondary Upper Secondary Oc…" at bounding box center [397, 191] width 192 height 29
click at [553, 183] on div at bounding box center [613, 192] width 217 height 38
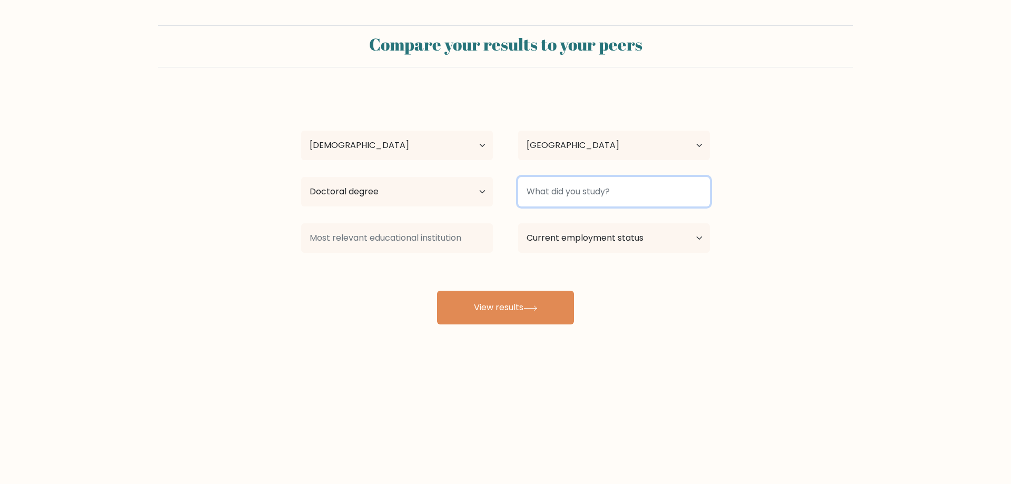
click at [555, 177] on input at bounding box center [614, 191] width 192 height 29
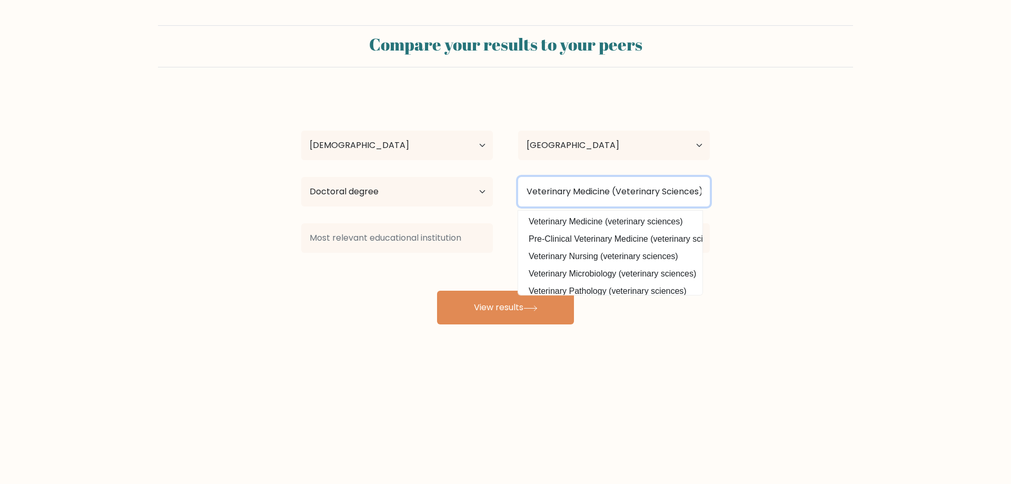
type input "Veterinary Medicine (Veterinary Sciences)"
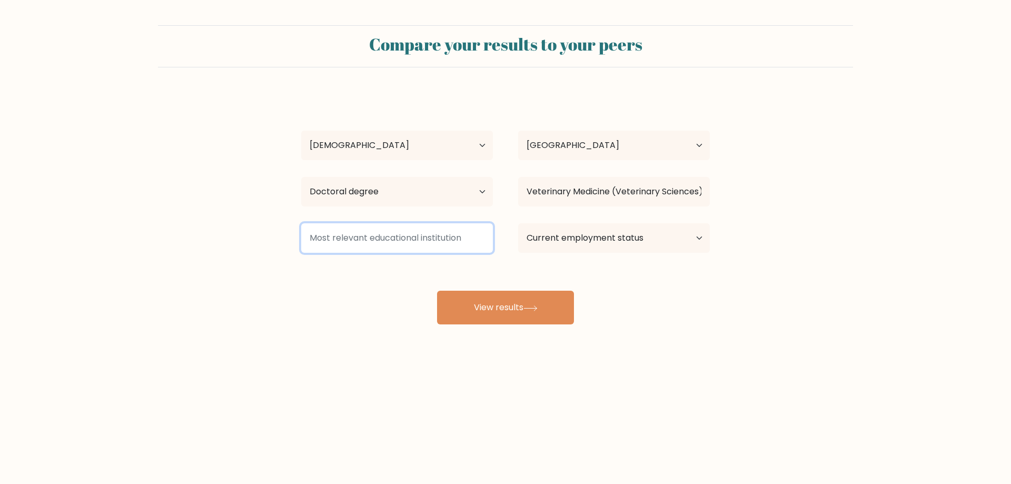
click at [420, 223] on input at bounding box center [397, 237] width 192 height 29
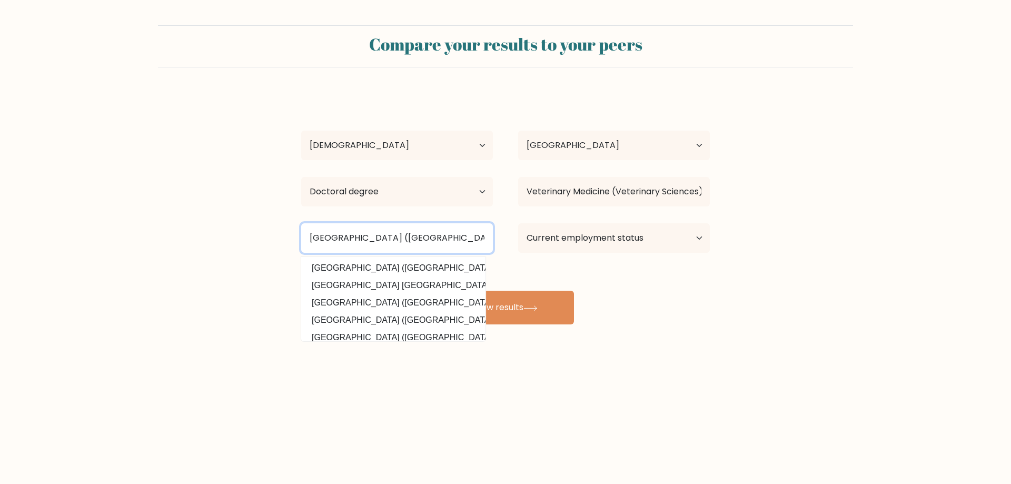
type input "Universiti Putra Malaysia (Malaysia)"
click at [622, 223] on select "Current employment status Employed Student Retired Other / prefer not to answer" at bounding box center [614, 237] width 192 height 29
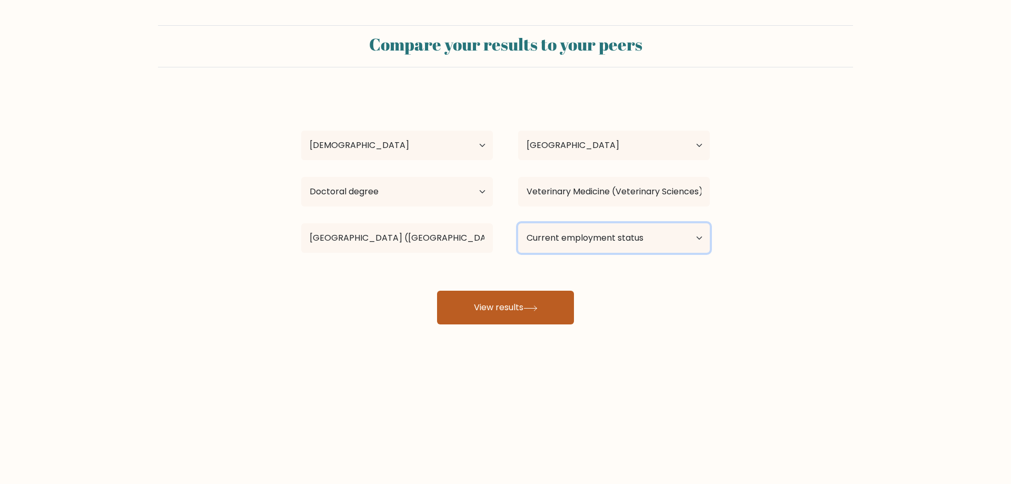
select select "other"
click at [518, 223] on select "Current employment status Employed Student Retired Other / prefer not to answer" at bounding box center [614, 237] width 192 height 29
click at [489, 291] on button "View results" at bounding box center [505, 308] width 137 height 34
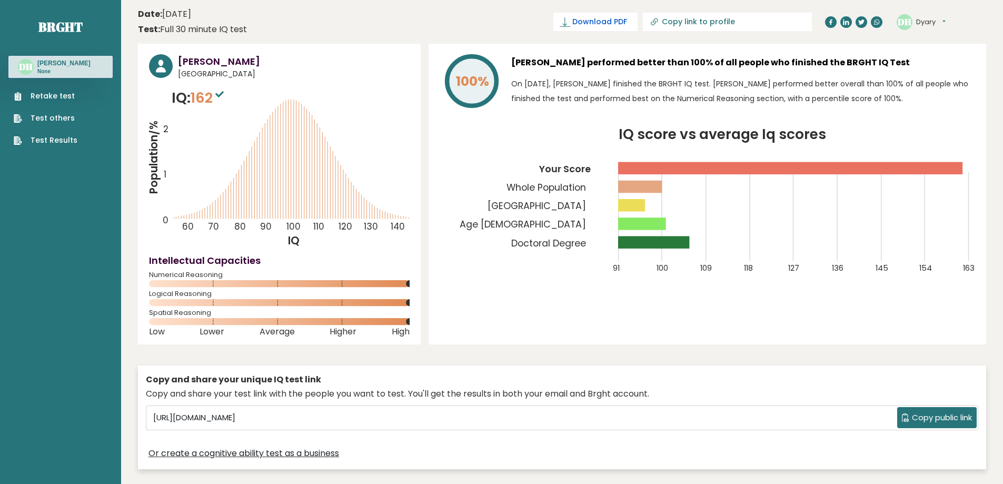
click at [638, 25] on link "Download PDF" at bounding box center [595, 22] width 84 height 18
click at [529, 360] on div "Copy and share your unique IQ test link Copy and share your test link with the …" at bounding box center [562, 417] width 848 height 114
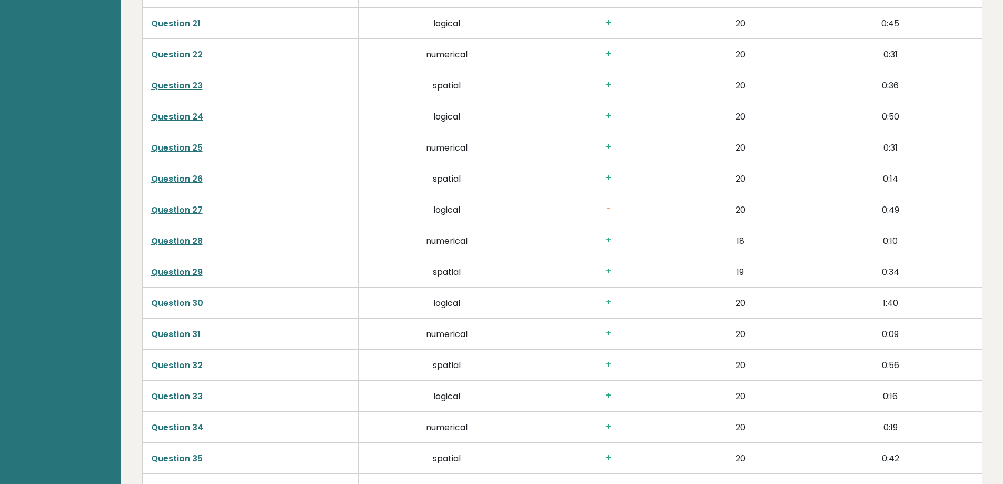
scroll to position [2390, 0]
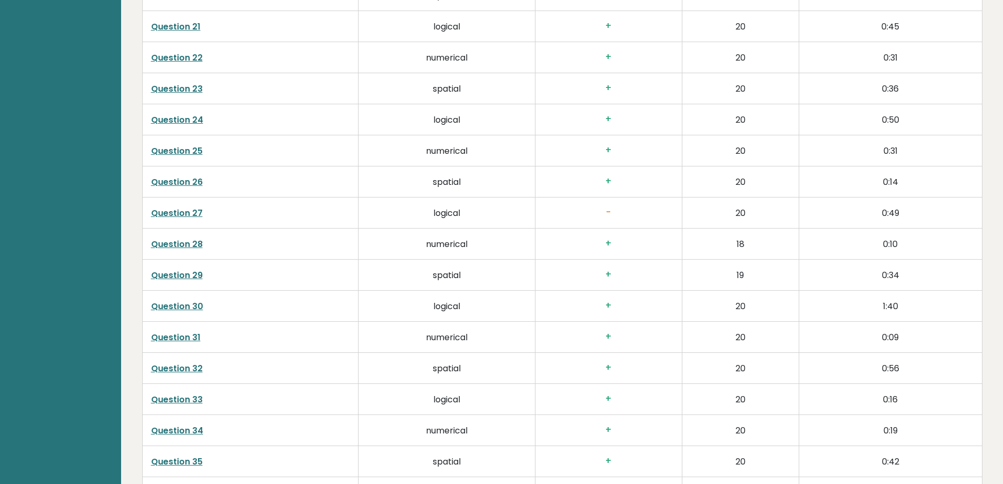
click at [173, 424] on link "Question 34" at bounding box center [177, 430] width 52 height 12
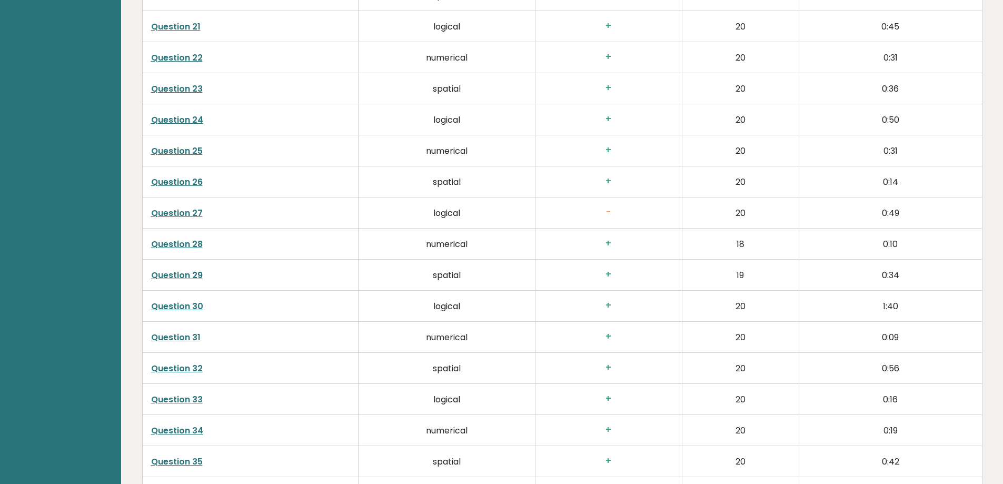
click at [180, 362] on link "Question 32" at bounding box center [177, 368] width 52 height 12
click at [174, 300] on link "Question 30" at bounding box center [177, 306] width 52 height 12
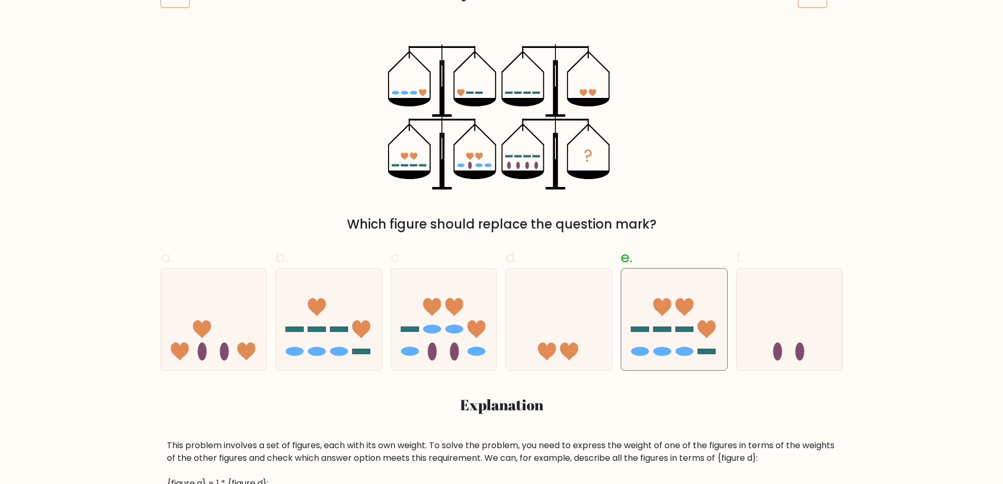
scroll to position [136, 0]
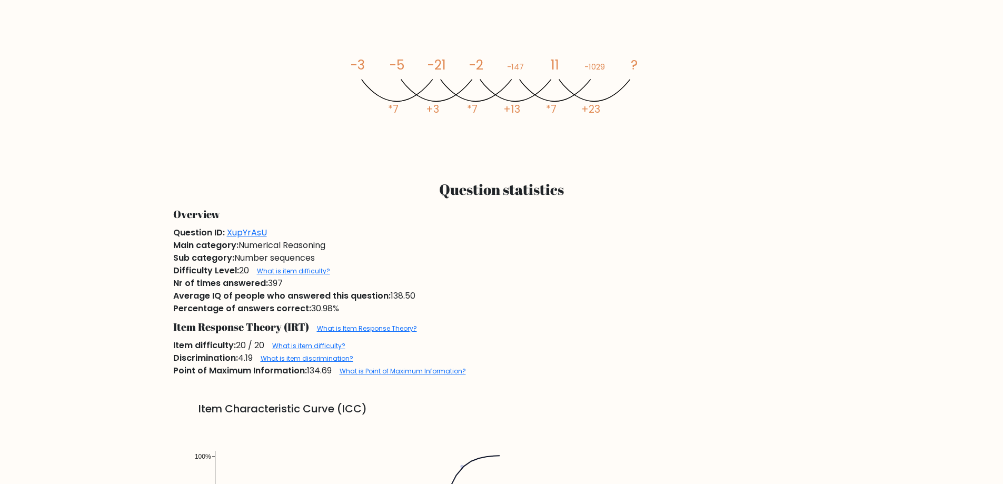
scroll to position [704, 0]
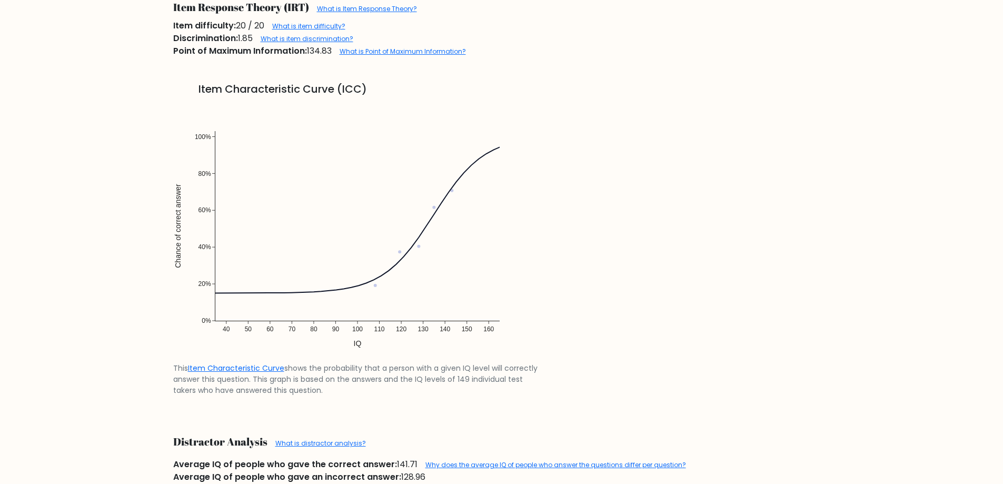
scroll to position [852, 0]
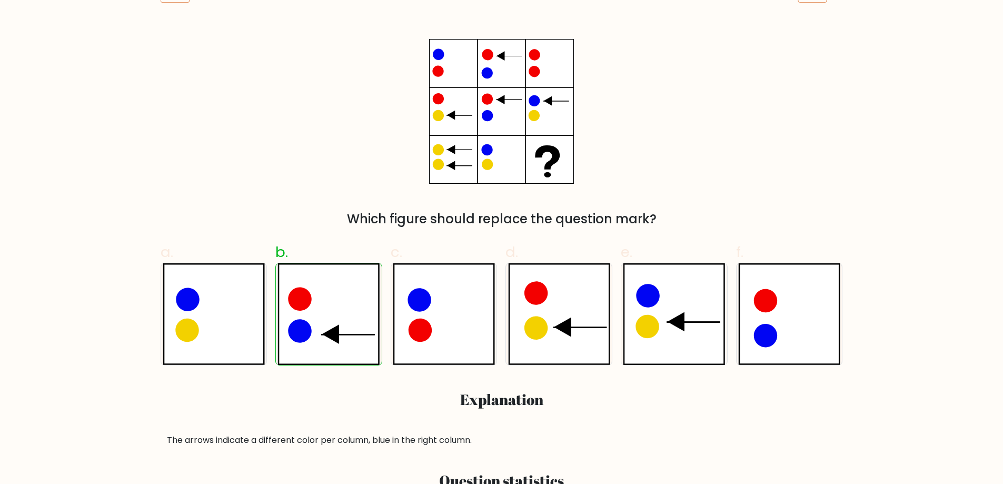
scroll to position [170, 0]
